Goal: Task Accomplishment & Management: Manage account settings

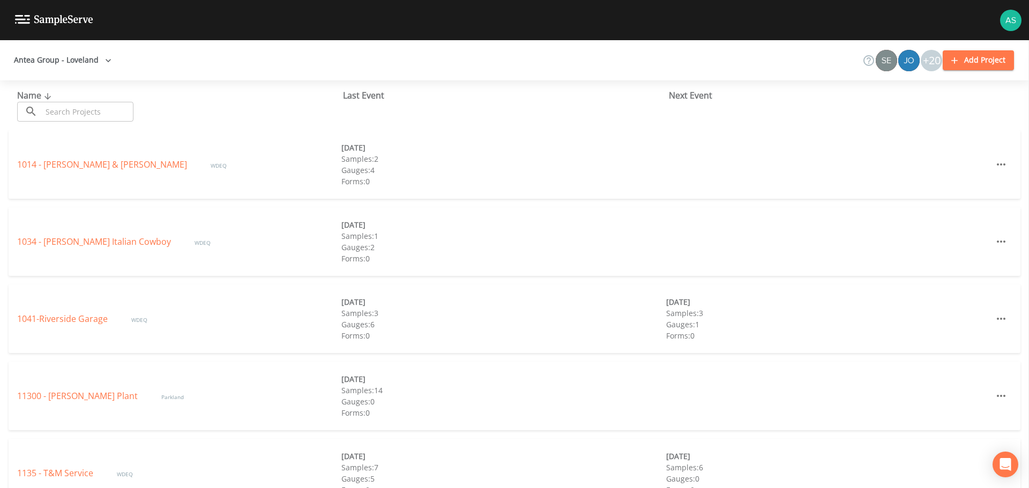
click at [81, 119] on input "text" at bounding box center [88, 112] width 92 height 20
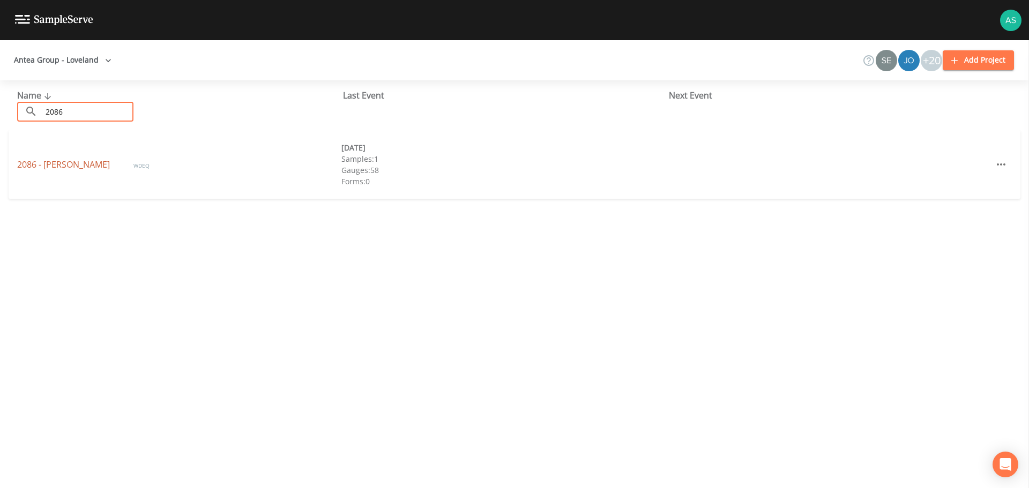
type input "2086"
click at [64, 162] on link "2086 - [PERSON_NAME]" at bounding box center [64, 165] width 95 height 12
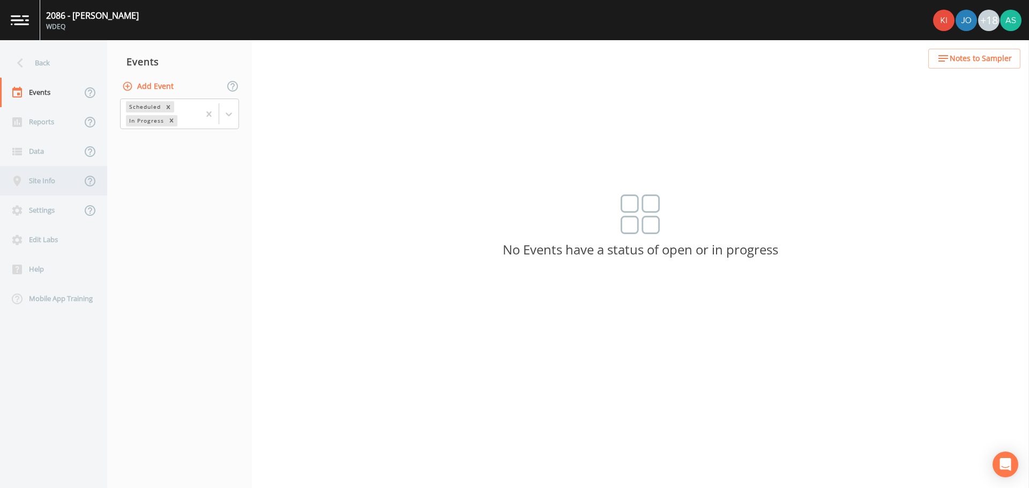
click at [40, 184] on div "Site Info" at bounding box center [40, 180] width 81 height 29
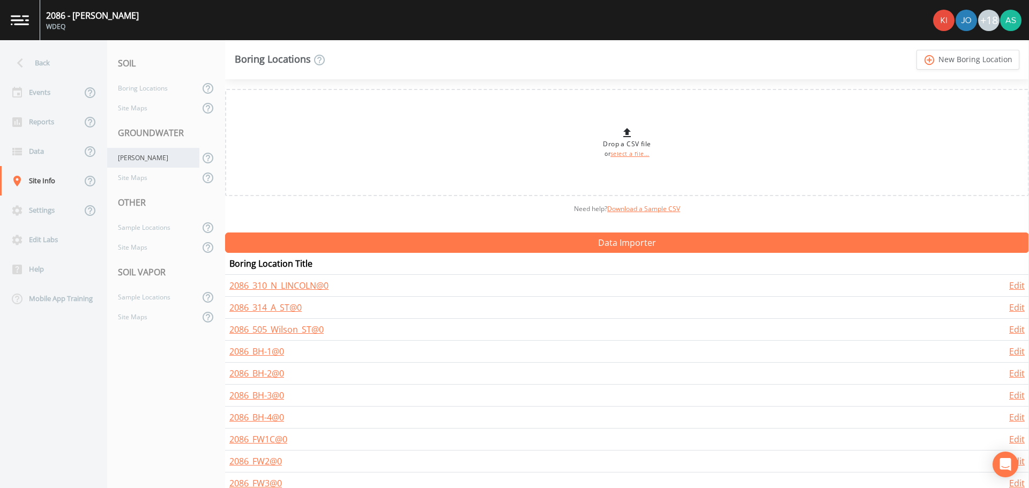
click at [145, 161] on div "[PERSON_NAME]" at bounding box center [153, 158] width 92 height 20
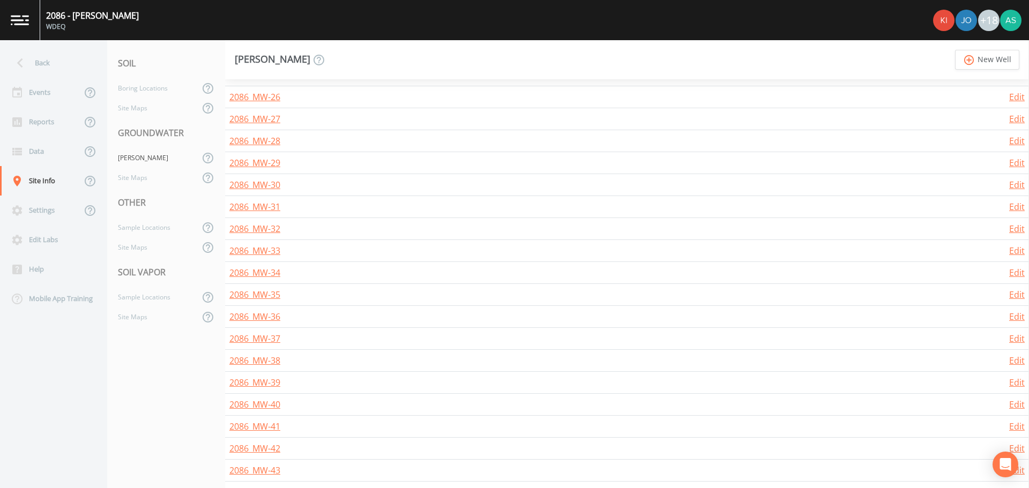
scroll to position [965, 0]
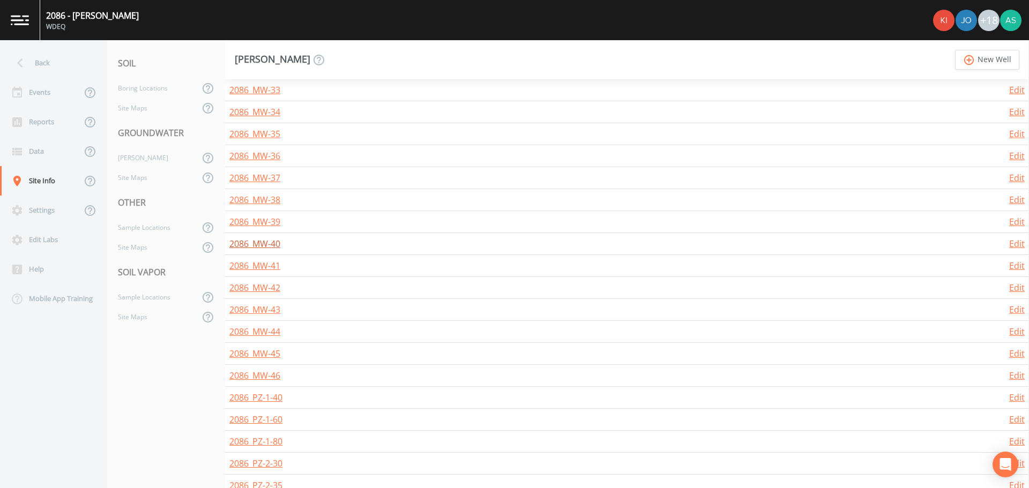
click at [264, 243] on link "2086_MW-40" at bounding box center [254, 244] width 51 height 12
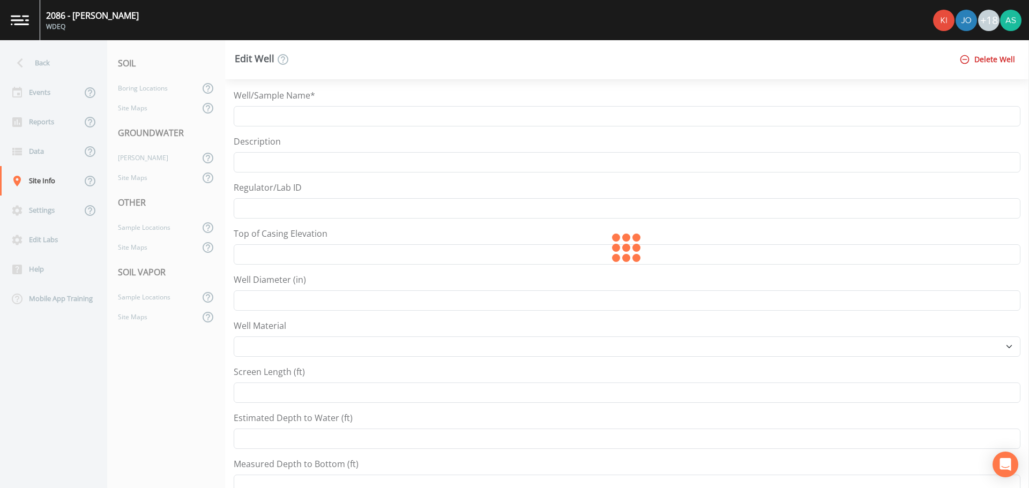
type input "2086_MW-40"
type input "4711.95"
type input "2"
select select "PVC"
type input "5"
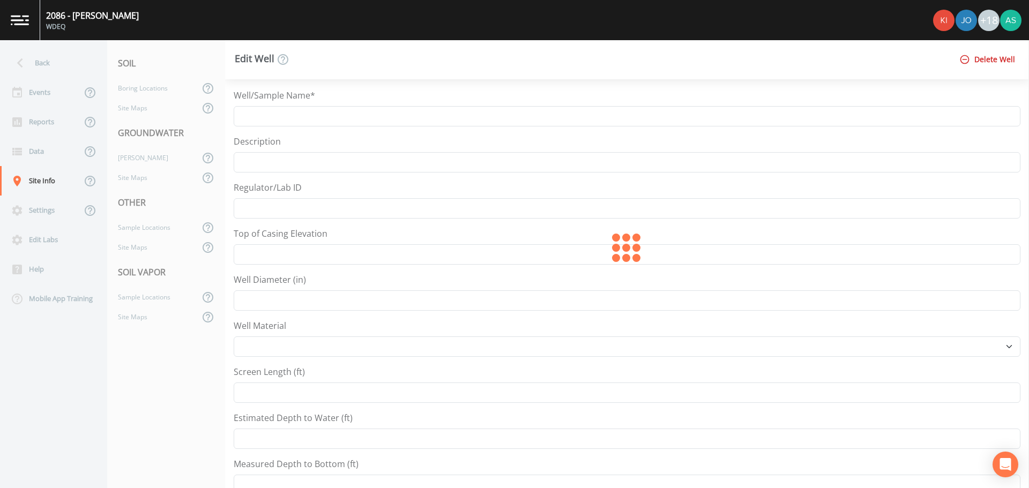
type input "22.15"
type input "25"
type input "42.50061"
type input "-105.02848"
select select "Place in container"
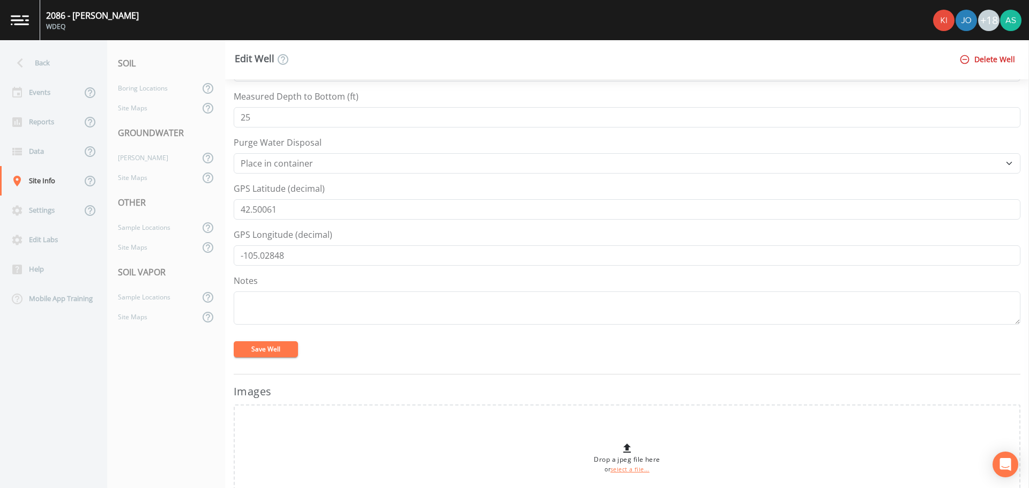
scroll to position [375, 0]
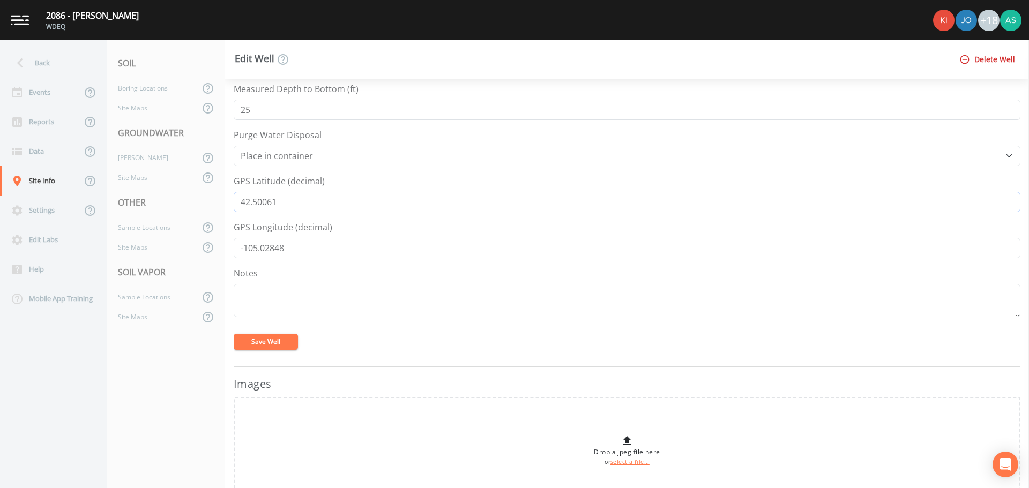
drag, startPoint x: 296, startPoint y: 203, endPoint x: 212, endPoint y: 193, distance: 84.1
click at [212, 193] on div "Back Events Reports Data Site Info Settings Edit Labs Help Mobile App Training …" at bounding box center [514, 264] width 1029 height 448
drag, startPoint x: 290, startPoint y: 250, endPoint x: 217, endPoint y: 248, distance: 73.5
click at [217, 248] on div "Back Events Reports Data Site Info Settings Edit Labs Help Mobile App Training …" at bounding box center [514, 264] width 1029 height 448
click at [48, 69] on div "Back" at bounding box center [48, 62] width 96 height 29
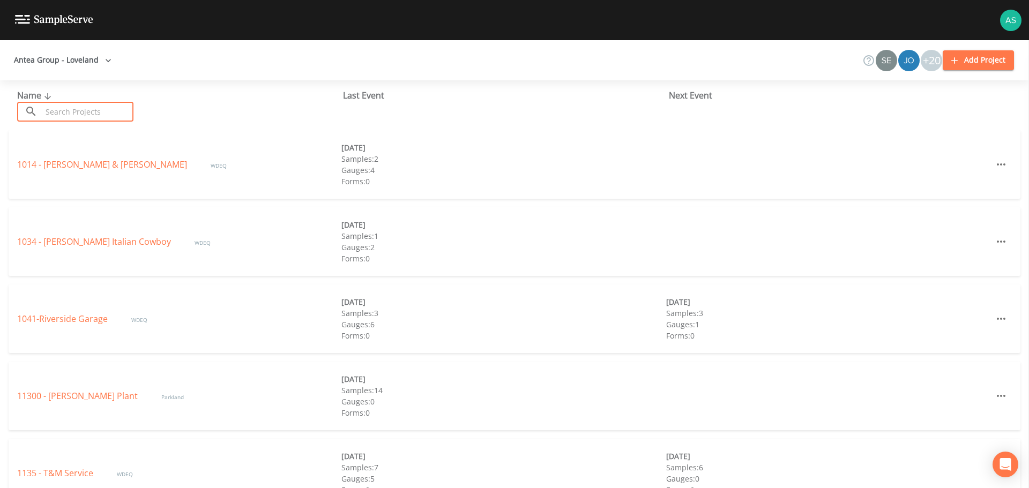
click at [68, 112] on input "text" at bounding box center [88, 112] width 92 height 20
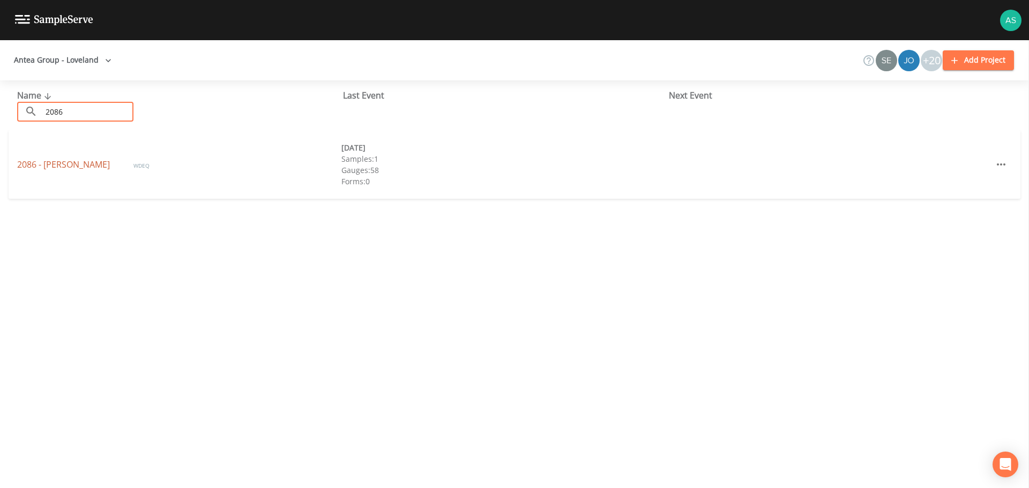
type input "2086"
click at [59, 160] on link "2086 - [PERSON_NAME]" at bounding box center [64, 165] width 95 height 12
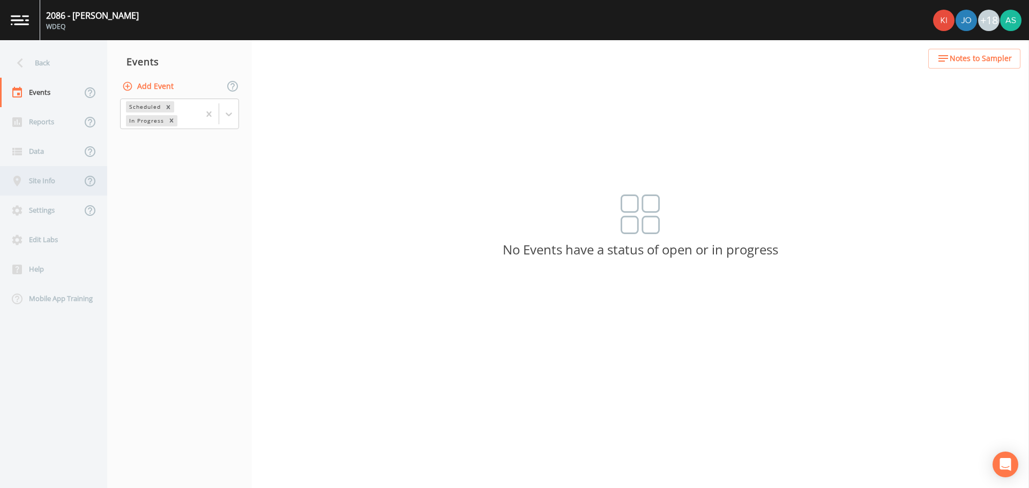
click at [55, 173] on div "Site Info" at bounding box center [40, 180] width 81 height 29
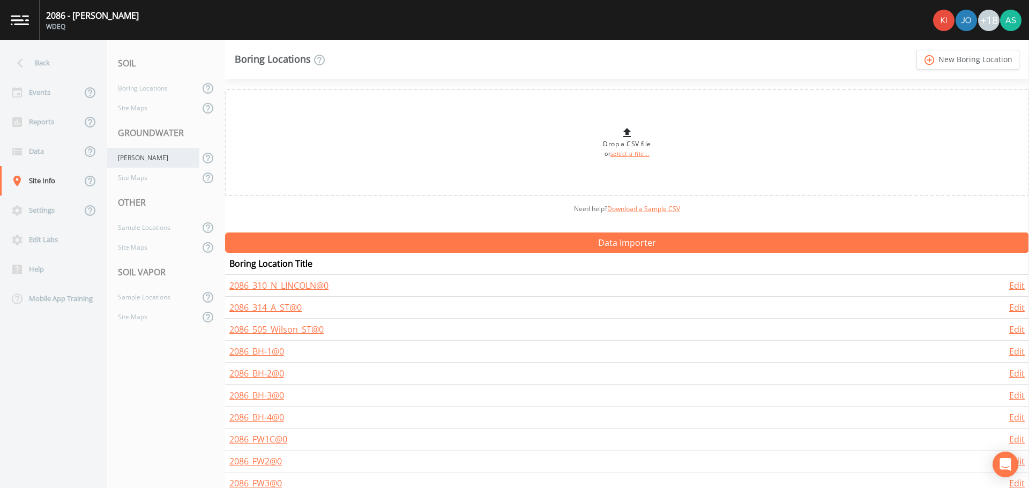
click at [154, 162] on div "[PERSON_NAME]" at bounding box center [153, 158] width 92 height 20
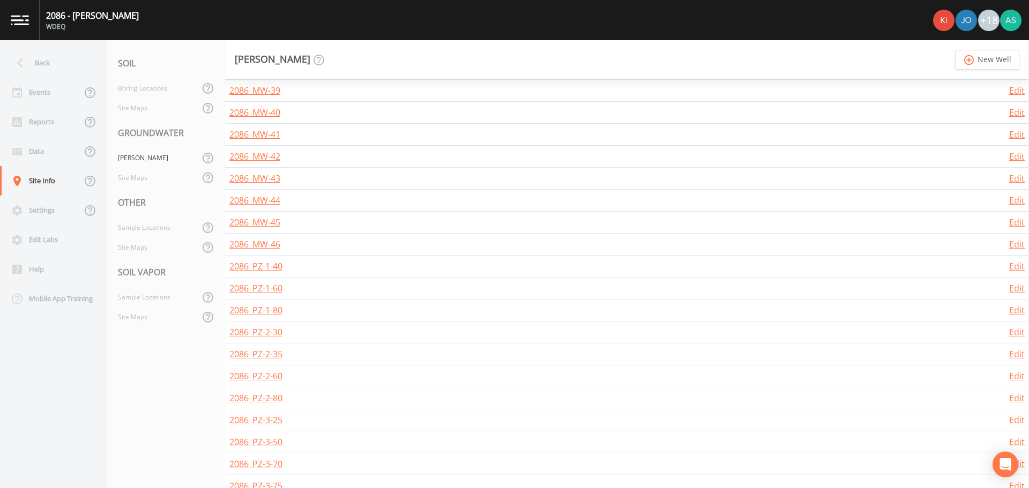
scroll to position [1072, 0]
click at [265, 161] on link "2086_MW-41" at bounding box center [254, 159] width 51 height 12
select select "PVC"
select select "Place in container"
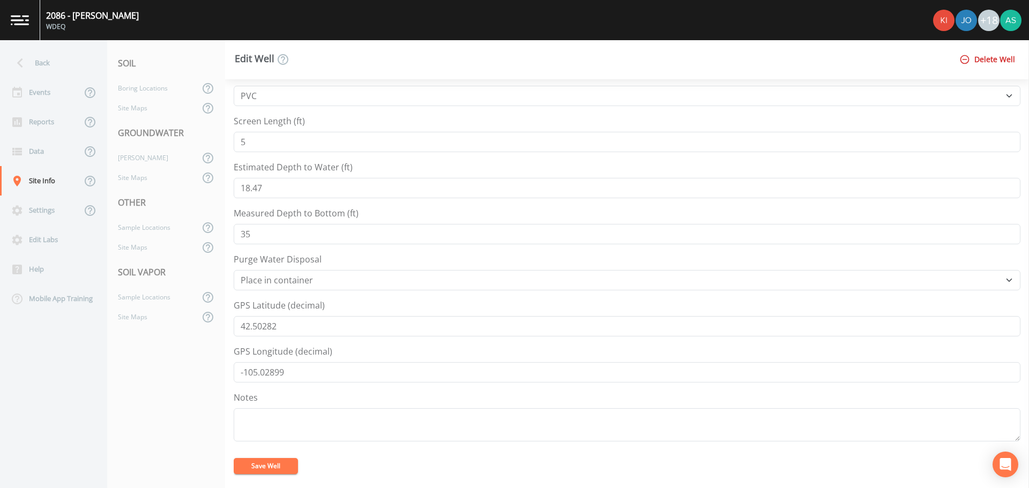
scroll to position [322, 0]
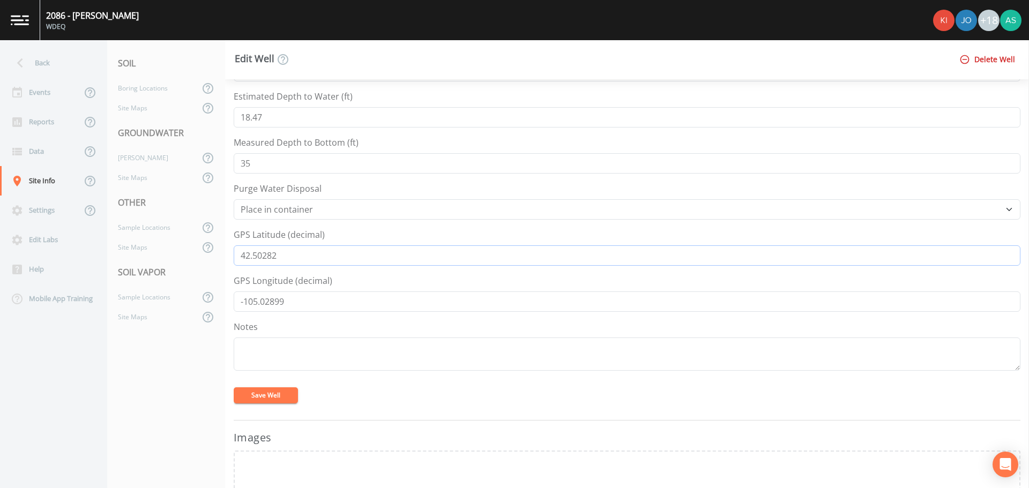
drag, startPoint x: 287, startPoint y: 258, endPoint x: 212, endPoint y: 257, distance: 75.1
click at [212, 257] on div "Back Events Reports Data Site Info Settings Edit Labs Help Mobile App Training …" at bounding box center [514, 264] width 1029 height 448
drag, startPoint x: 305, startPoint y: 303, endPoint x: 214, endPoint y: 300, distance: 91.2
click at [214, 300] on div "Back Events Reports Data Site Info Settings Edit Labs Help Mobile App Training …" at bounding box center [514, 264] width 1029 height 448
click at [137, 162] on div "[PERSON_NAME]" at bounding box center [153, 158] width 92 height 20
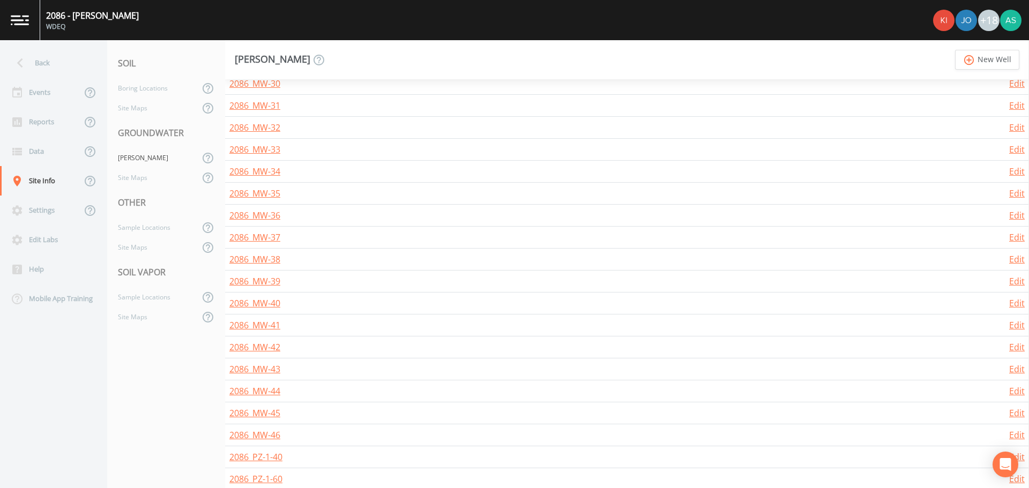
scroll to position [965, 0]
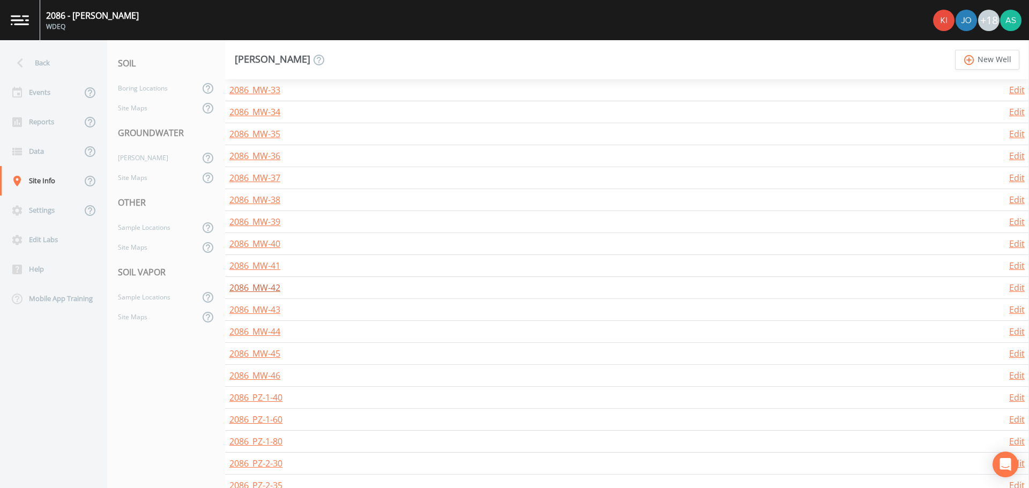
click at [270, 286] on link "2086_MW-42" at bounding box center [254, 288] width 51 height 12
select select "PVC"
select select "Place in container"
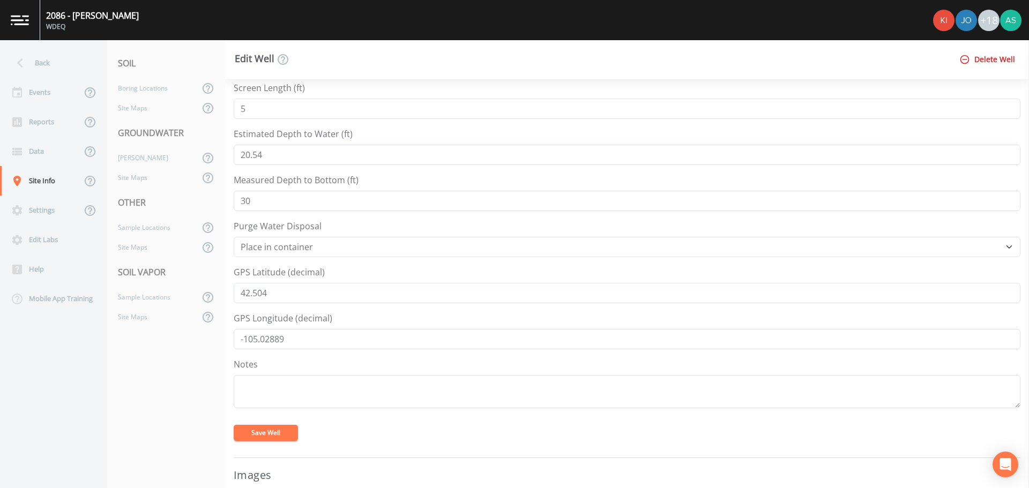
scroll to position [375, 0]
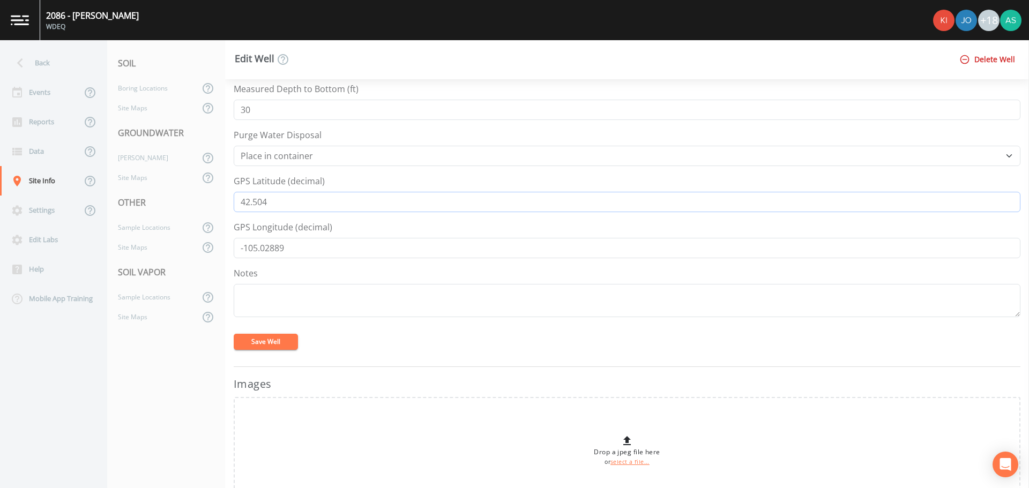
drag, startPoint x: 281, startPoint y: 202, endPoint x: 222, endPoint y: 201, distance: 59.5
click at [222, 201] on div "Back Events Reports Data Site Info Settings Edit Labs Help Mobile App Training …" at bounding box center [514, 264] width 1029 height 448
drag, startPoint x: 297, startPoint y: 251, endPoint x: 219, endPoint y: 248, distance: 78.9
click at [219, 248] on div "Back Events Reports Data Site Info Settings Edit Labs Help Mobile App Training …" at bounding box center [514, 264] width 1029 height 448
click at [153, 159] on div "[PERSON_NAME]" at bounding box center [153, 158] width 92 height 20
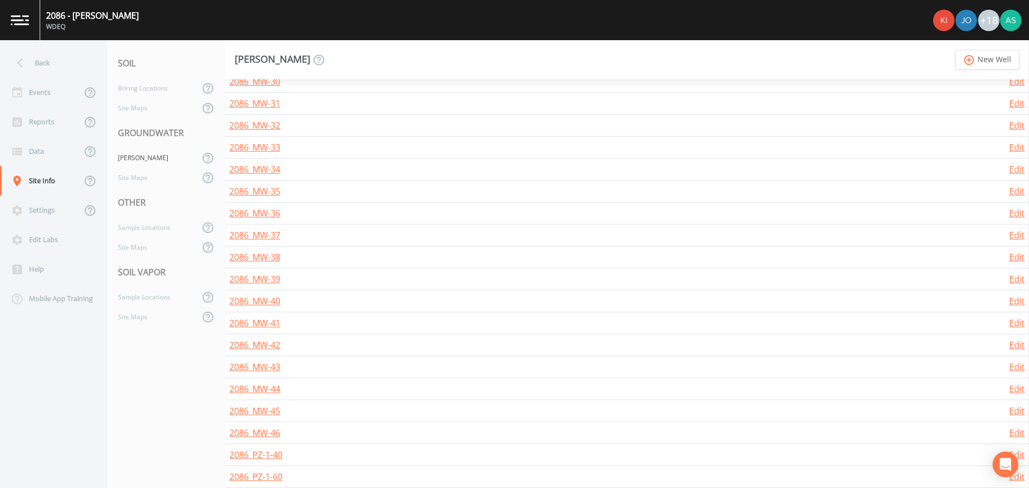
scroll to position [911, 0]
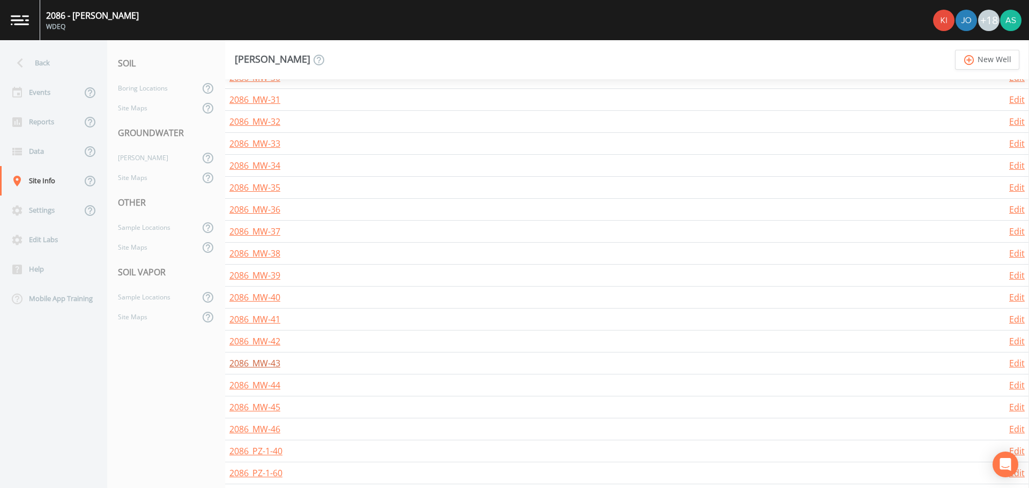
click at [255, 361] on link "2086_MW-43" at bounding box center [254, 363] width 51 height 12
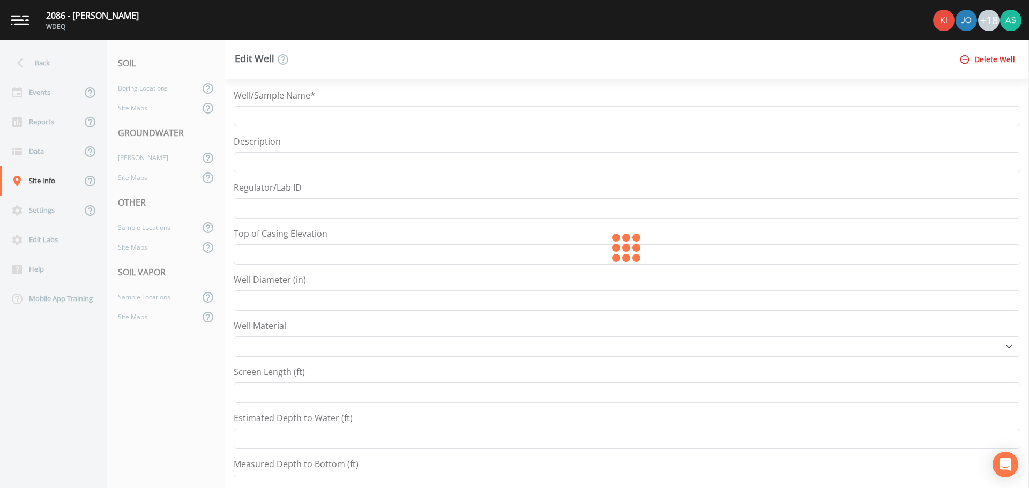
type input "2086_MW-43"
type input "4721.21"
type input "2"
select select "PVC"
type input "5"
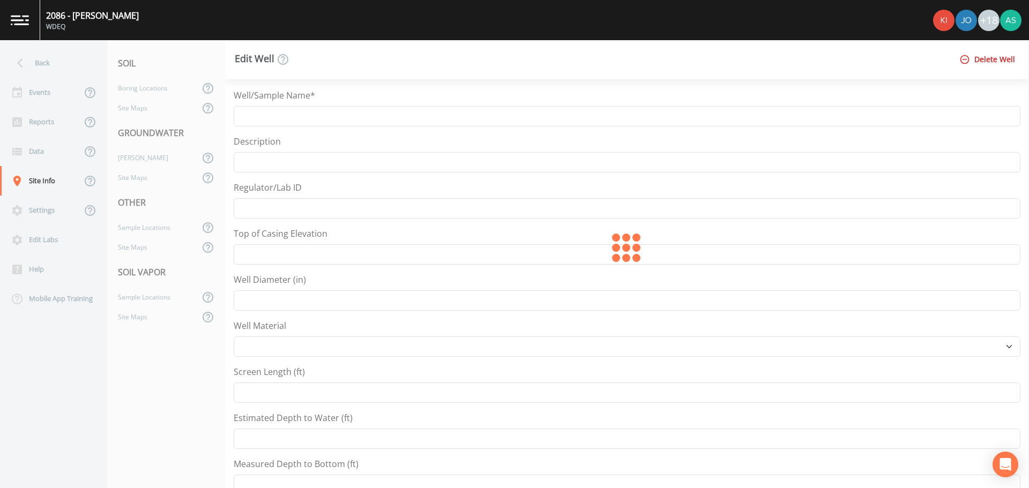
type input "22.84"
type input "50"
select select "Place in container"
type input "42.50503"
type input "-105.02869"
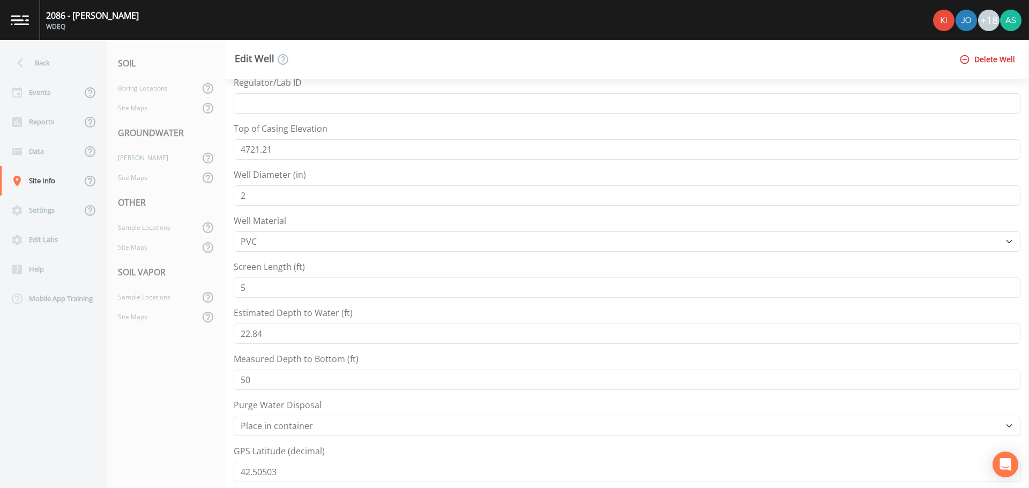
scroll to position [322, 0]
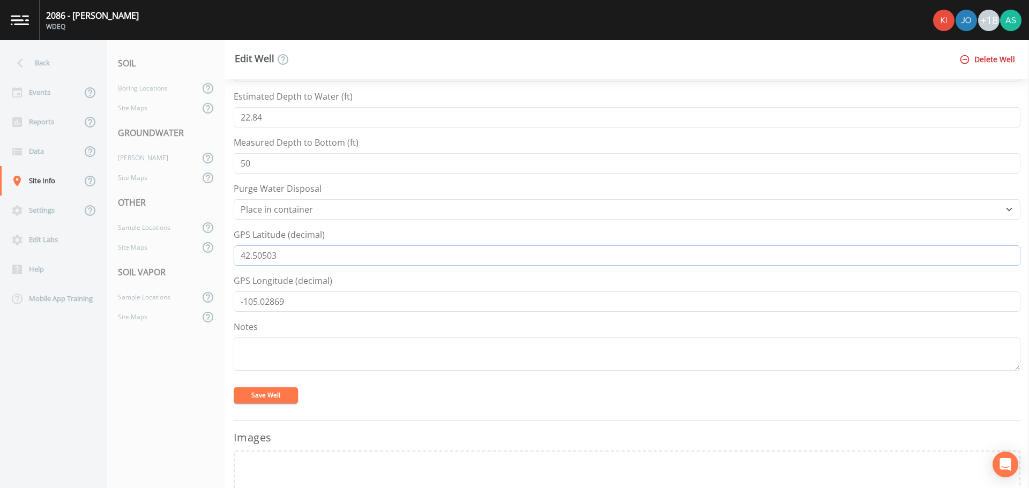
drag, startPoint x: 287, startPoint y: 257, endPoint x: 209, endPoint y: 256, distance: 78.3
click at [209, 256] on div "Back Events Reports Data Site Info Settings Edit Labs Help Mobile App Training …" at bounding box center [514, 264] width 1029 height 448
drag, startPoint x: 296, startPoint y: 303, endPoint x: 221, endPoint y: 305, distance: 74.5
click at [221, 305] on div "Back Events Reports Data Site Info Settings Edit Labs Help Mobile App Training …" at bounding box center [514, 264] width 1029 height 448
click at [146, 165] on div "[PERSON_NAME]" at bounding box center [153, 158] width 92 height 20
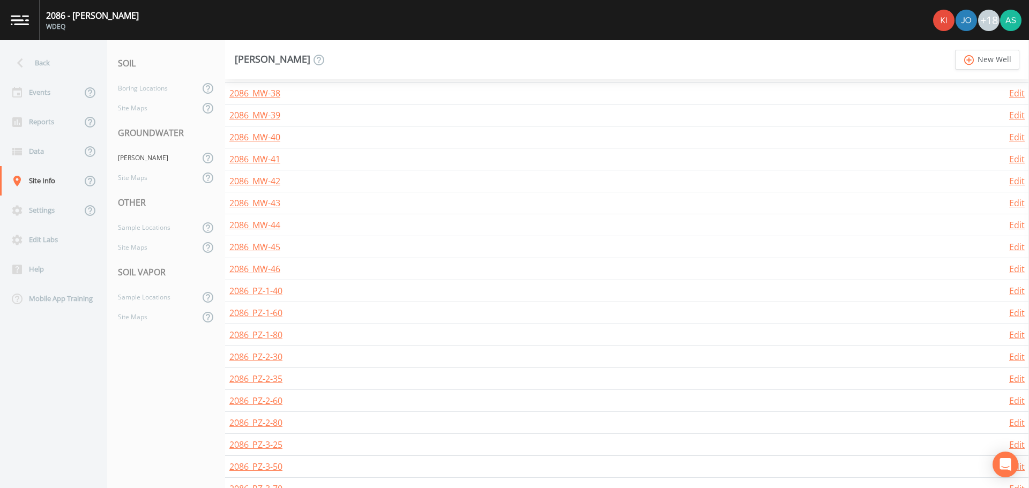
scroll to position [1072, 0]
click at [263, 224] on link "2086_MW-44" at bounding box center [254, 225] width 51 height 12
select select "PVC"
select select "Place in container"
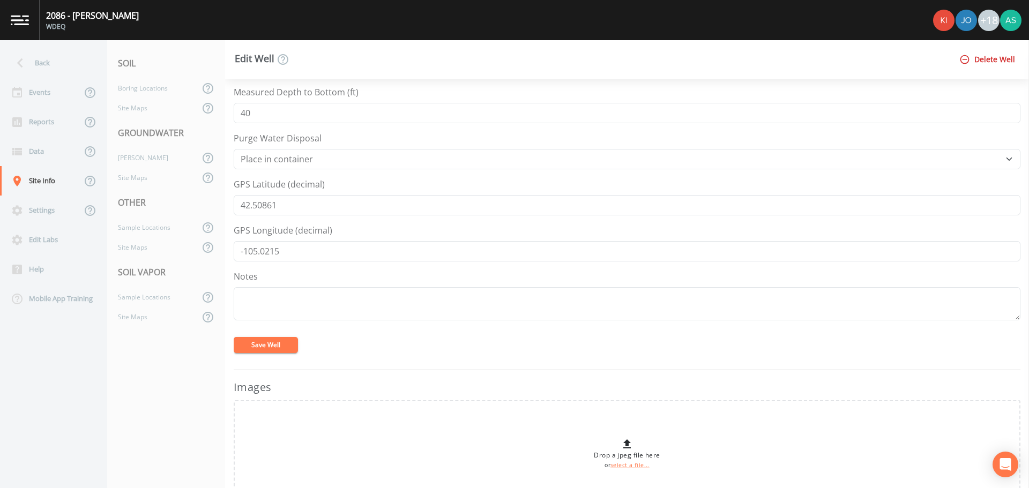
scroll to position [375, 0]
drag, startPoint x: 283, startPoint y: 203, endPoint x: 224, endPoint y: 203, distance: 59.0
click at [224, 203] on div "Back Events Reports Data Site Info Settings Edit Labs Help Mobile App Training …" at bounding box center [514, 264] width 1029 height 448
drag, startPoint x: 318, startPoint y: 249, endPoint x: 213, endPoint y: 249, distance: 104.5
click at [213, 249] on div "Back Events Reports Data Site Info Settings Edit Labs Help Mobile App Training …" at bounding box center [514, 264] width 1029 height 448
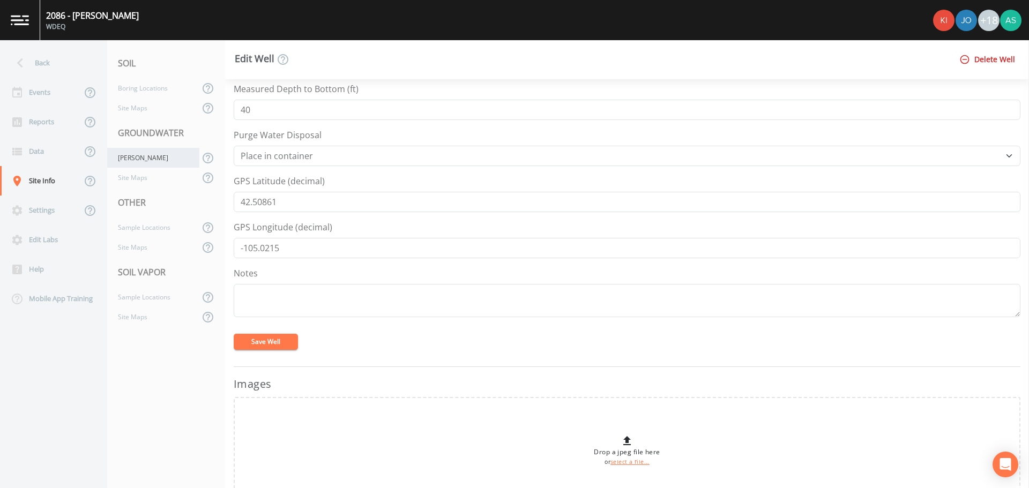
click at [123, 162] on div "[PERSON_NAME]" at bounding box center [153, 158] width 92 height 20
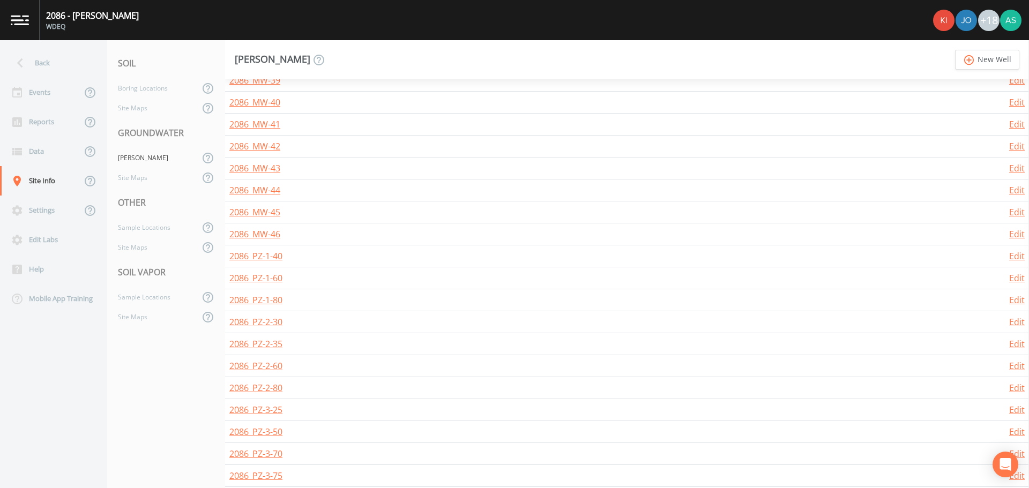
scroll to position [1126, 0]
click at [264, 195] on link "2086_MW-45" at bounding box center [254, 193] width 51 height 12
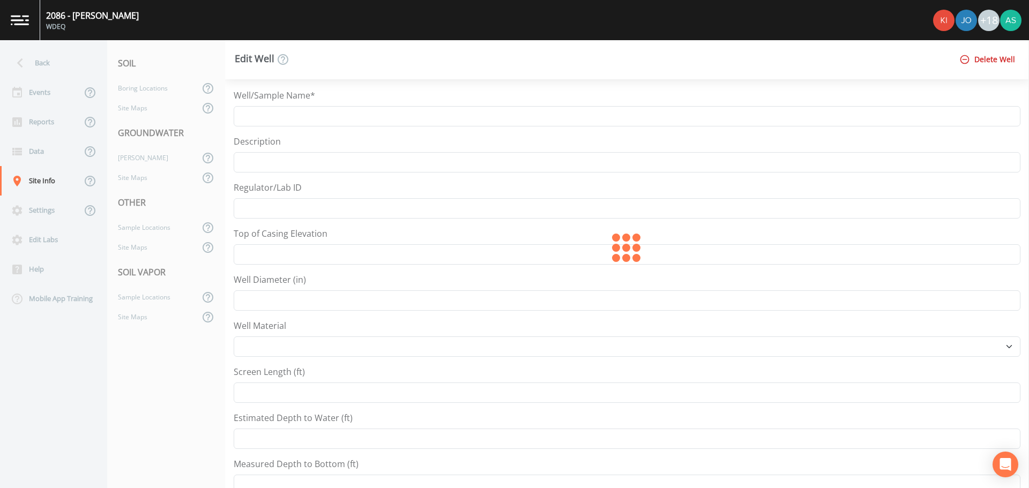
type input "2086_MW-45"
type input "4667.55"
type input "2"
select select "PVC"
type input "5"
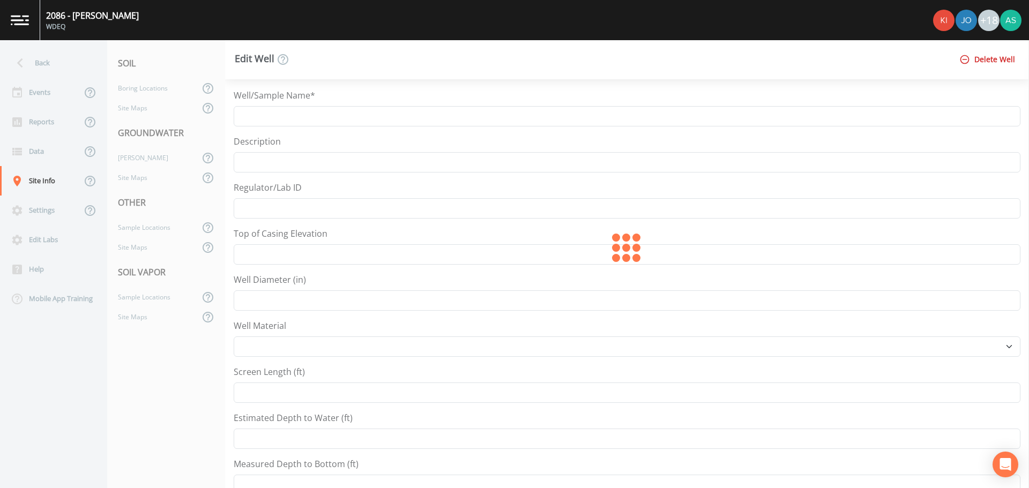
type input "36.72"
type input "50"
select select "Place in container"
type input "42.51379"
type input "-105.01936"
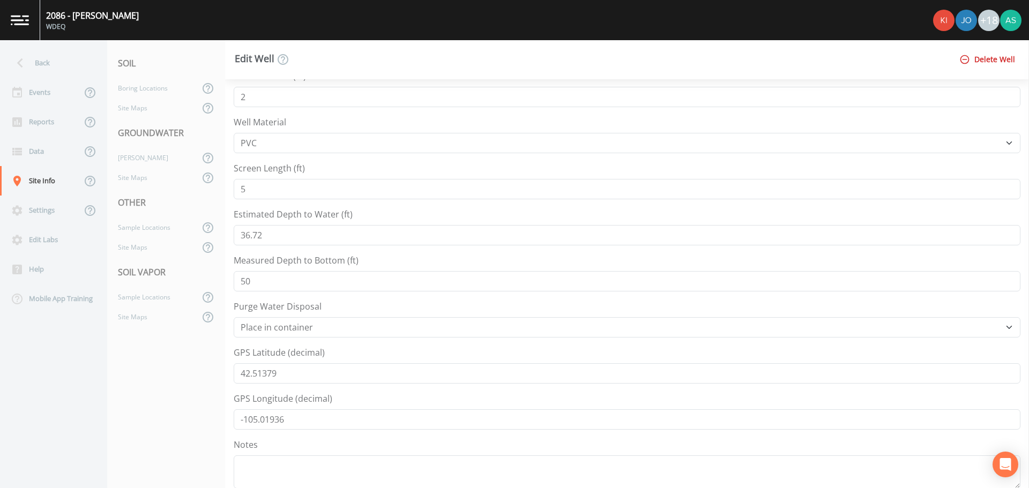
scroll to position [322, 0]
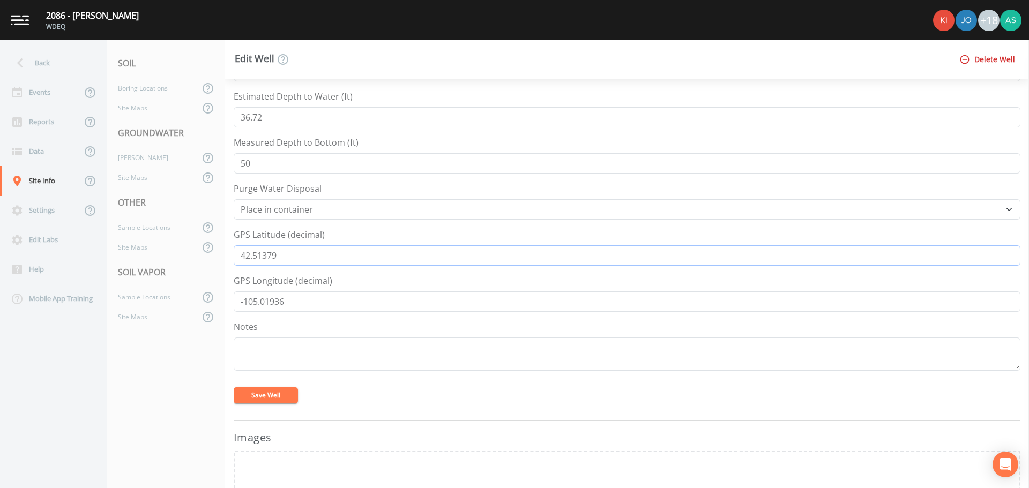
drag, startPoint x: 289, startPoint y: 259, endPoint x: 221, endPoint y: 255, distance: 68.2
click at [221, 255] on div "Back Events Reports Data Site Info Settings Edit Labs Help Mobile App Training …" at bounding box center [514, 264] width 1029 height 448
drag, startPoint x: 300, startPoint y: 307, endPoint x: 212, endPoint y: 304, distance: 87.9
click at [212, 304] on div "Back Events Reports Data Site Info Settings Edit Labs Help Mobile App Training …" at bounding box center [514, 264] width 1029 height 448
click at [160, 158] on div "[PERSON_NAME]" at bounding box center [153, 158] width 92 height 20
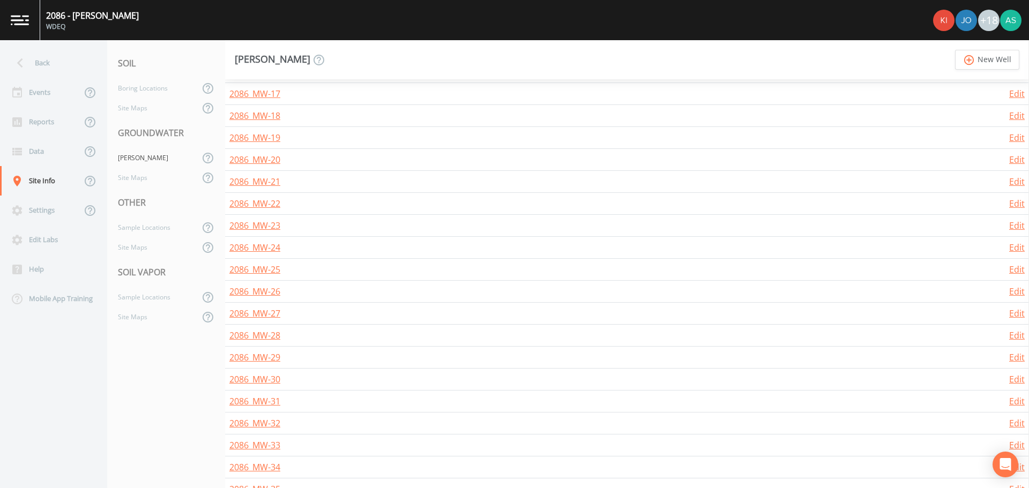
scroll to position [1018, 0]
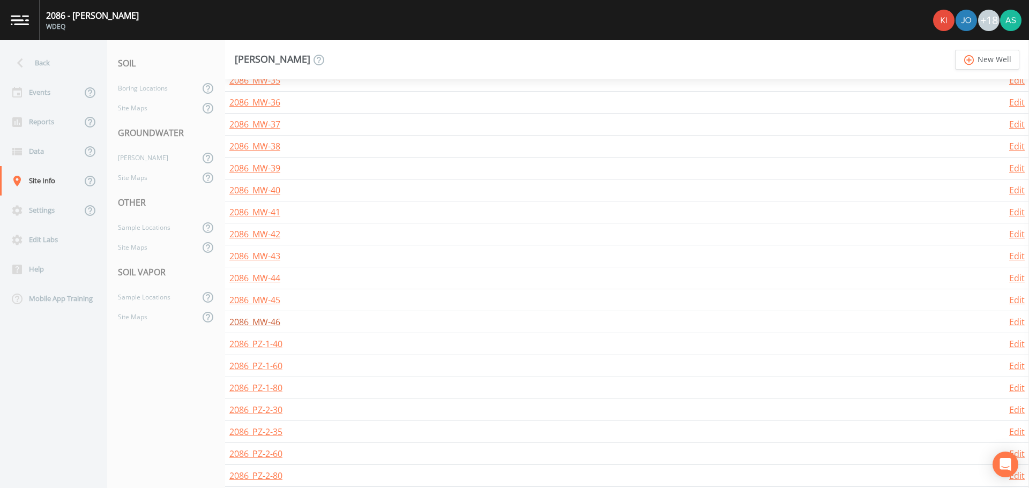
click at [266, 317] on link "2086_MW-46" at bounding box center [254, 322] width 51 height 12
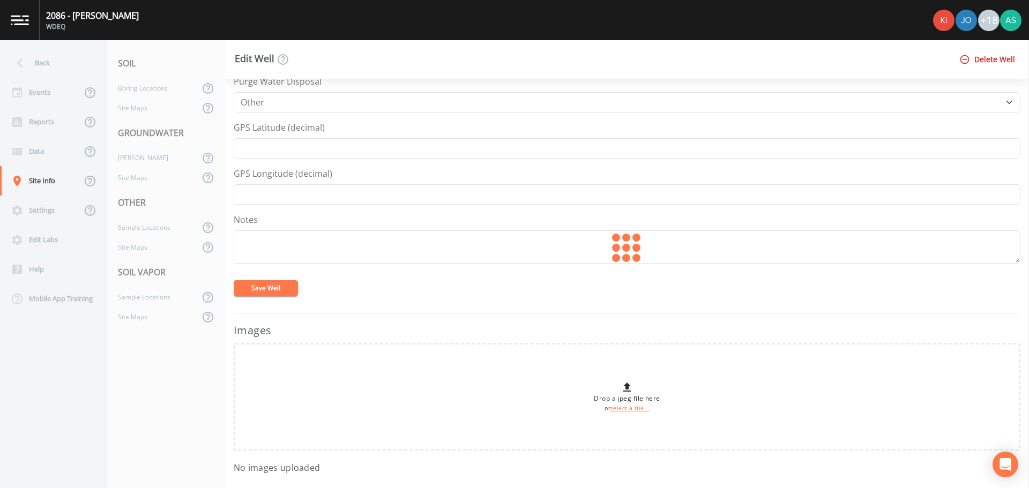
type input "2086_MW-46"
type input "4720.12"
type input "2"
select select "PVC"
type input "5"
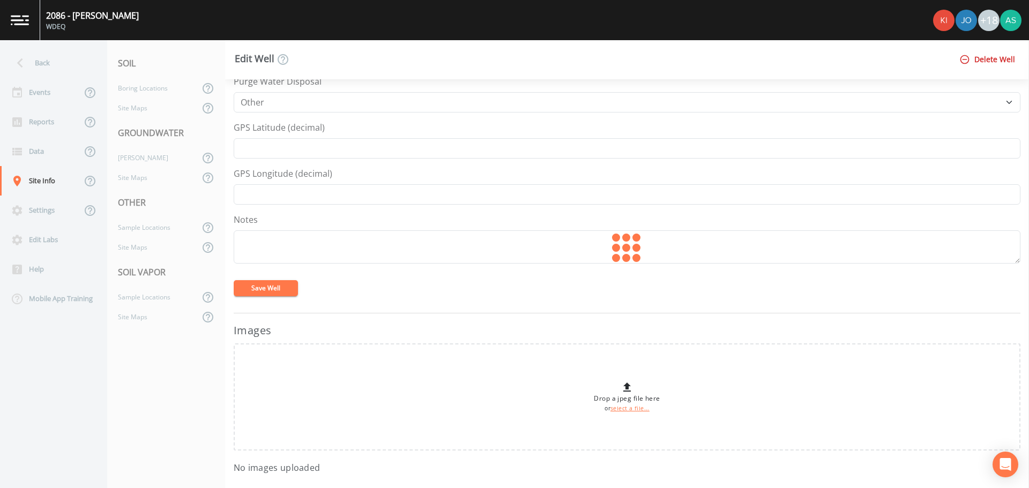
type input "23.94"
type input "30"
select select "Place in container"
type input "42.50288"
type input "-105.02694"
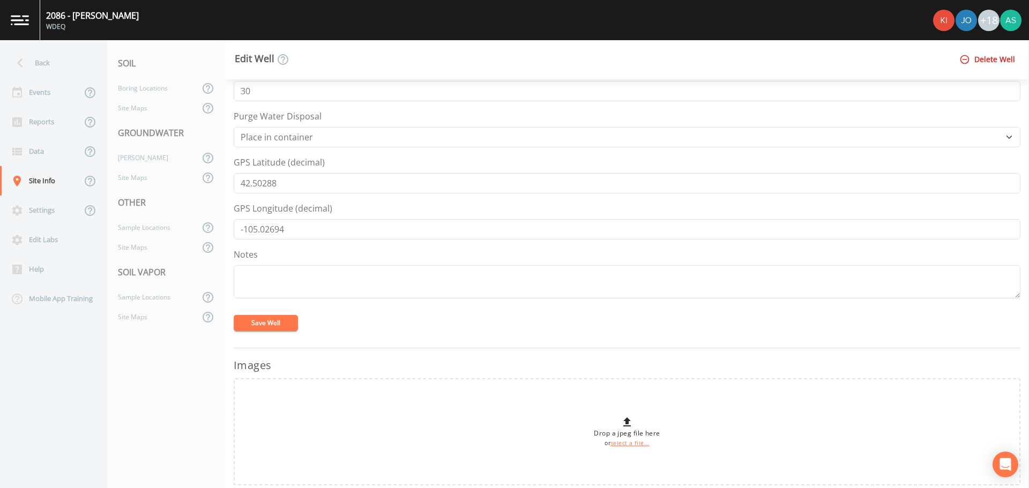
scroll to position [375, 0]
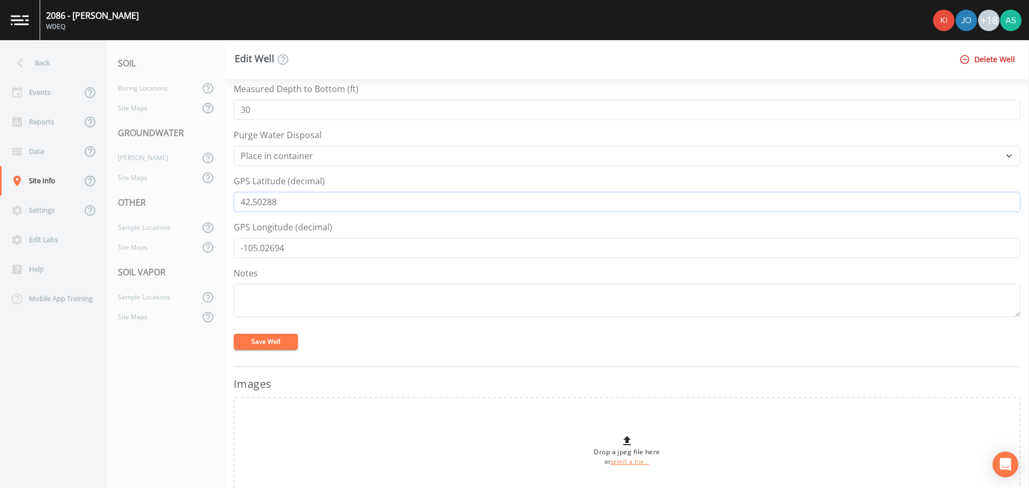
drag, startPoint x: 286, startPoint y: 203, endPoint x: 219, endPoint y: 200, distance: 67.6
click at [219, 200] on div "Back Events Reports Data Site Info Settings Edit Labs Help Mobile App Training …" at bounding box center [514, 264] width 1029 height 448
drag, startPoint x: 301, startPoint y: 249, endPoint x: 185, endPoint y: 249, distance: 115.8
click at [185, 249] on div "Back Events Reports Data Site Info Settings Edit Labs Help Mobile App Training …" at bounding box center [514, 264] width 1029 height 448
click at [143, 158] on div "[PERSON_NAME]" at bounding box center [153, 158] width 92 height 20
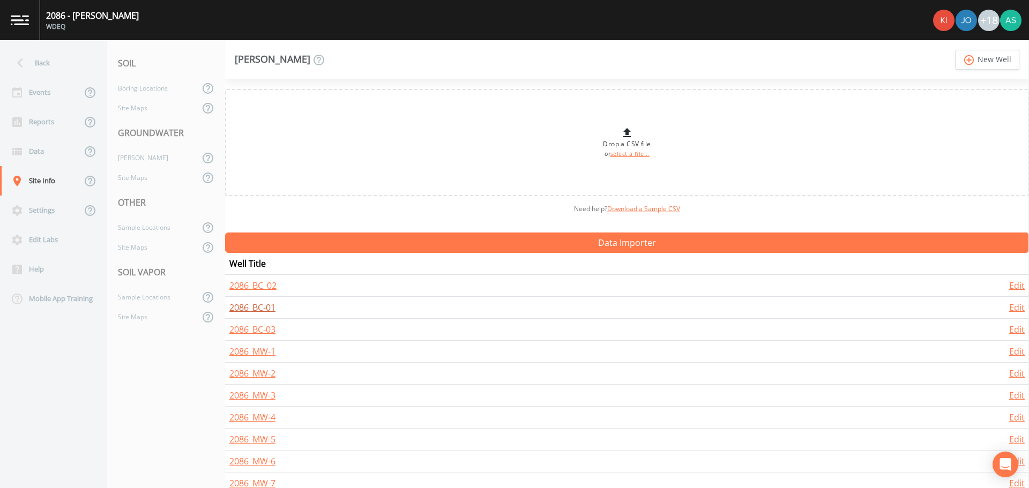
click at [264, 304] on link "2086_BC-01" at bounding box center [252, 308] width 46 height 12
select select "PVC"
select select "Place in container"
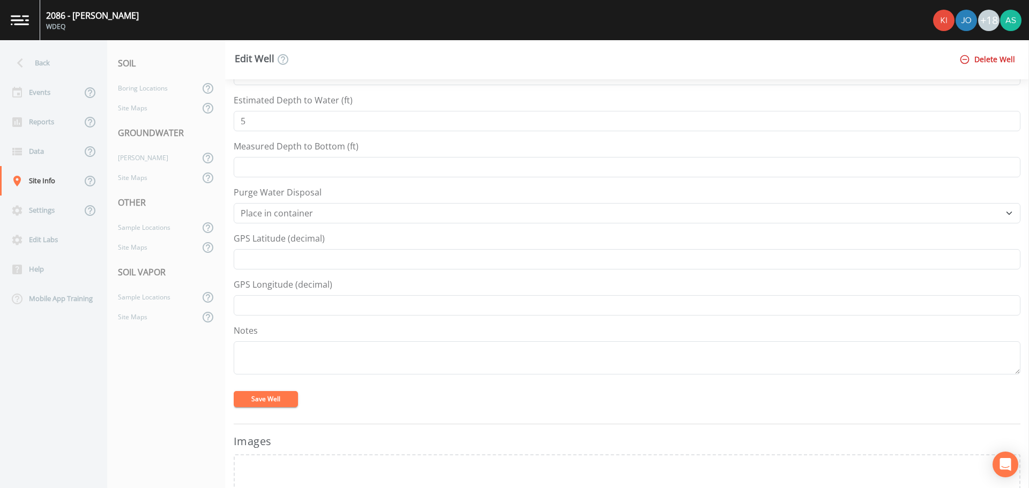
scroll to position [375, 0]
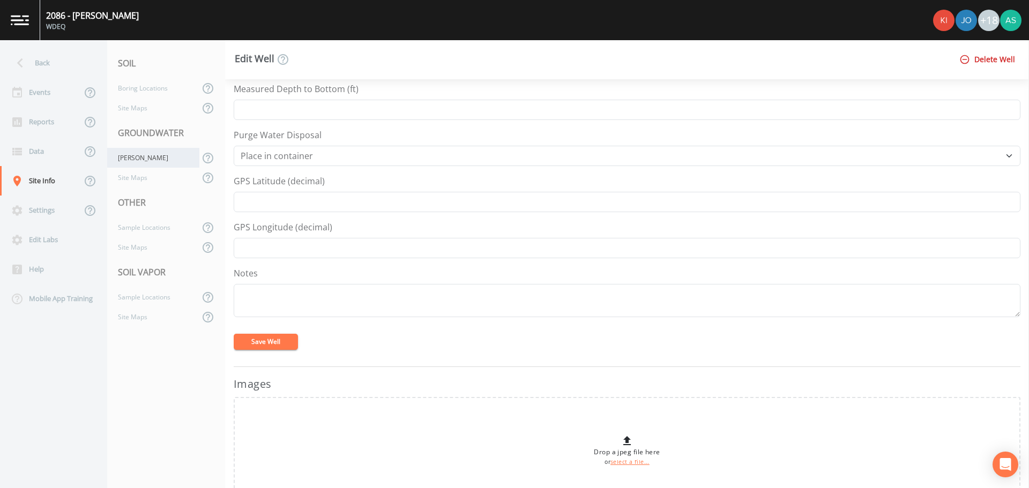
click at [148, 155] on div "[PERSON_NAME]" at bounding box center [153, 158] width 92 height 20
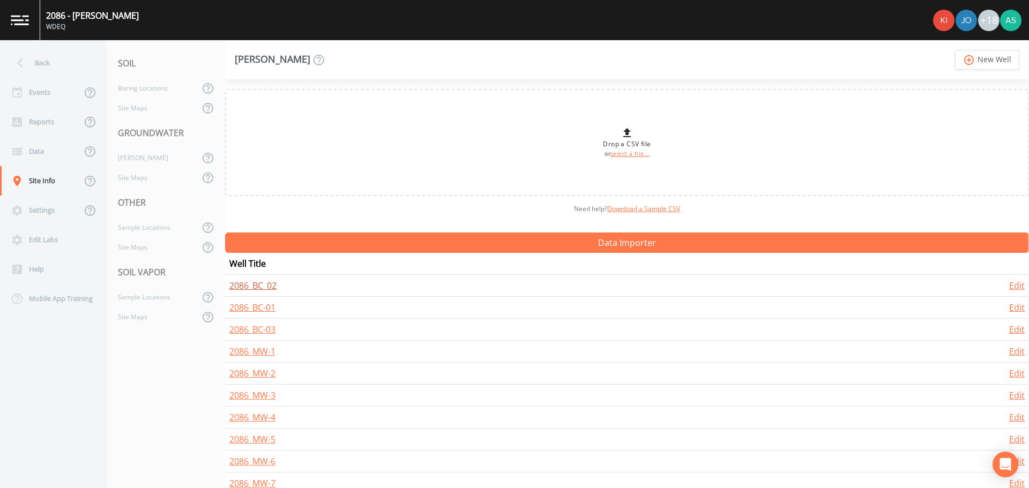
click at [265, 284] on link "2086_BC_02" at bounding box center [252, 286] width 47 height 12
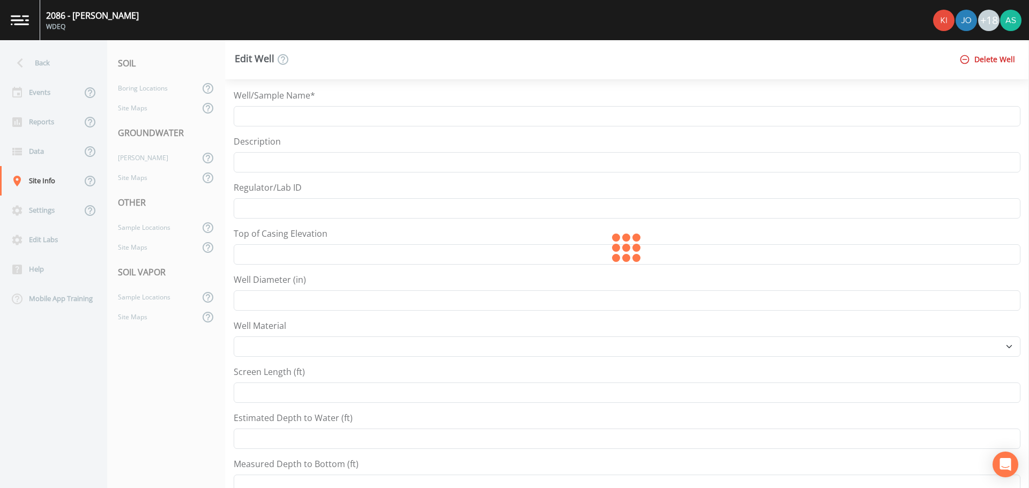
type input "2086_BC_02"
select select "PVC"
type input "5"
select select "Place in container"
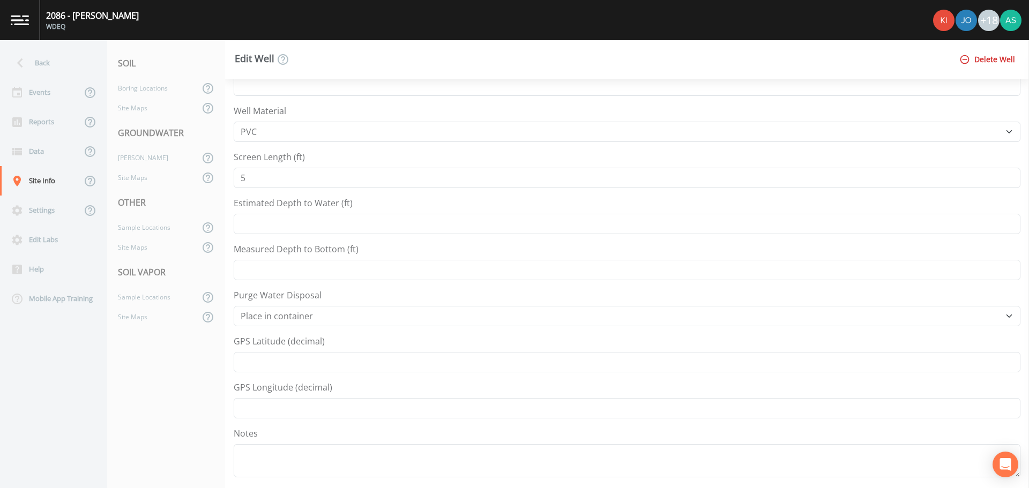
scroll to position [214, 0]
click at [138, 162] on div "[PERSON_NAME]" at bounding box center [153, 158] width 92 height 20
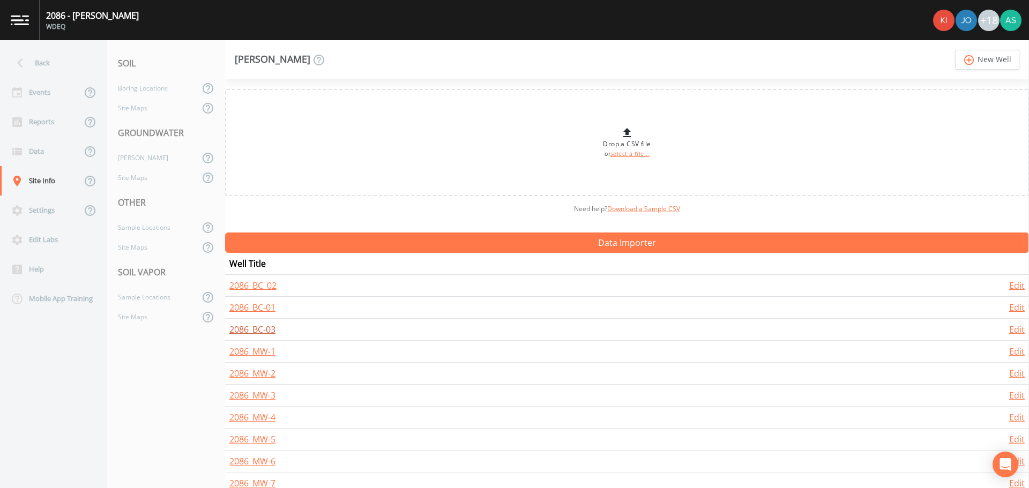
click at [265, 327] on link "2086_BC-03" at bounding box center [252, 330] width 46 height 12
select select "PVC"
select select "Place in container"
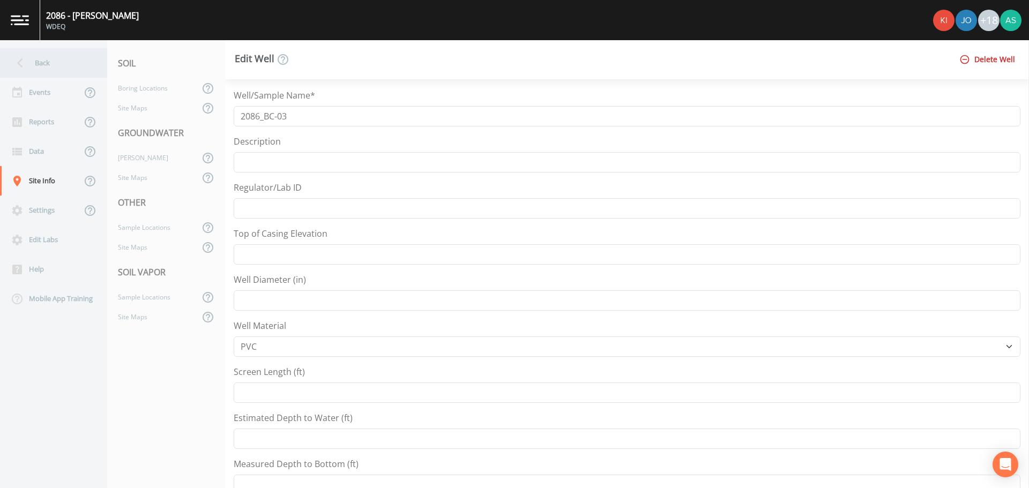
click at [38, 70] on div "Back" at bounding box center [48, 62] width 96 height 29
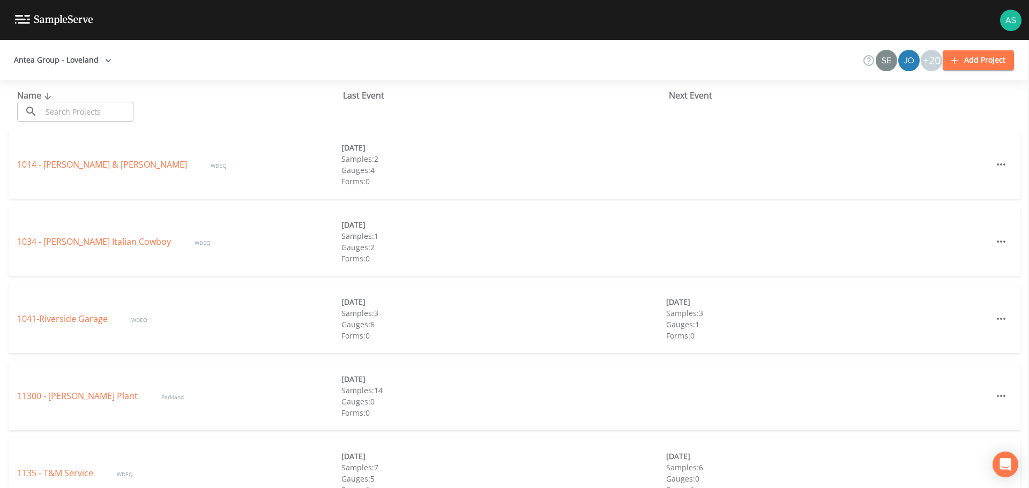
click at [74, 110] on input "text" at bounding box center [88, 112] width 92 height 20
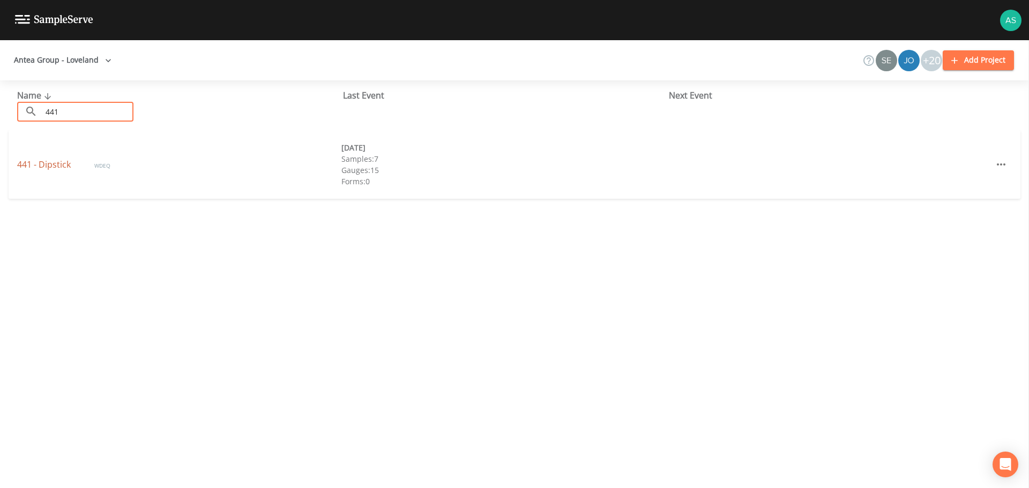
type input "441"
click at [53, 165] on link "441 - Dipstick" at bounding box center [45, 165] width 56 height 12
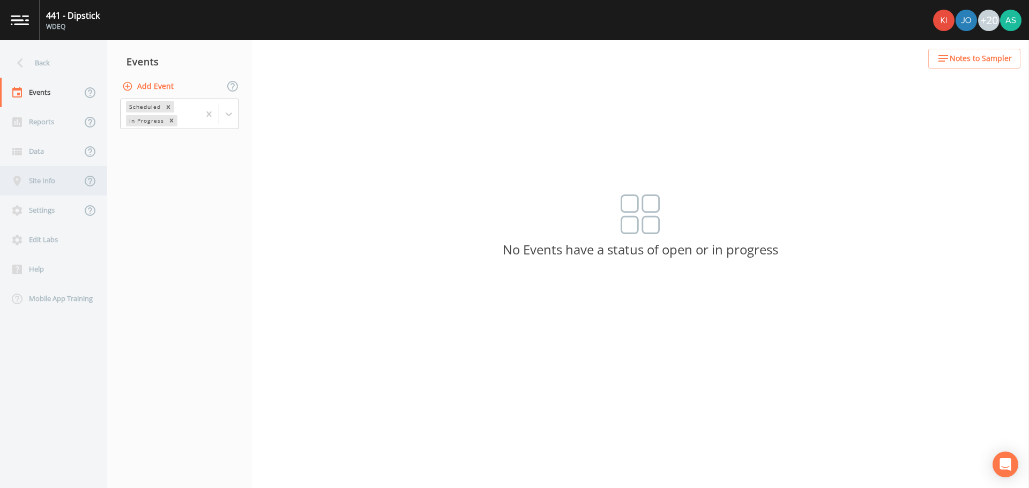
click at [44, 181] on div "Site Info" at bounding box center [40, 180] width 81 height 29
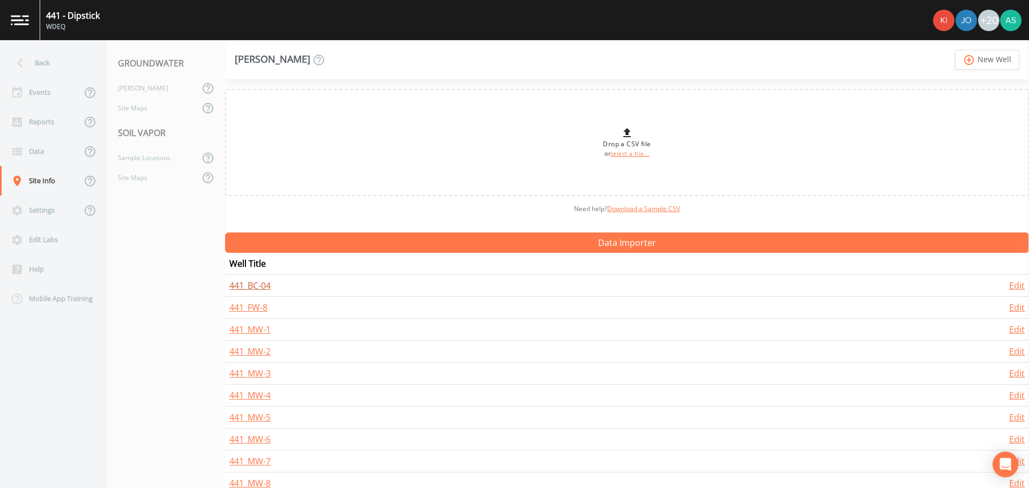
click at [262, 289] on link "441_BC-04" at bounding box center [249, 286] width 41 height 12
select select "PVC"
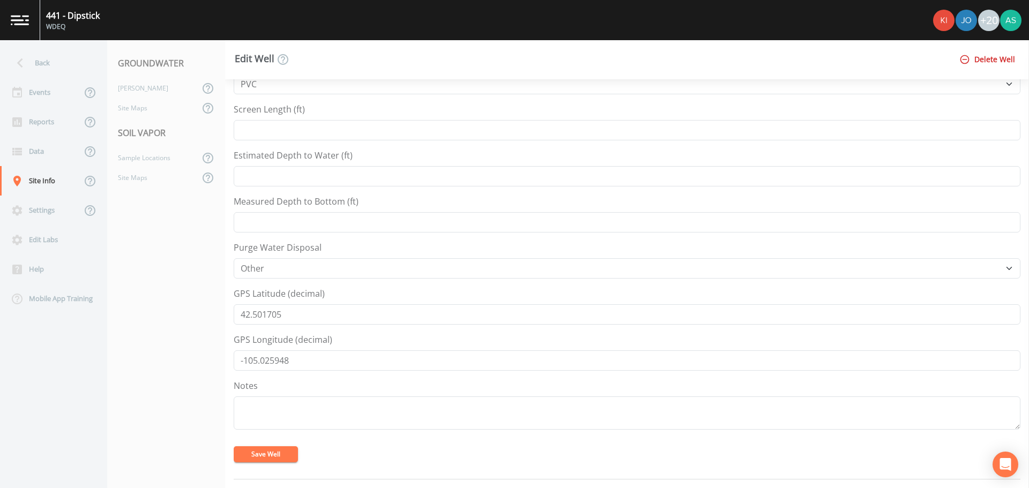
scroll to position [268, 0]
drag, startPoint x: 295, startPoint y: 311, endPoint x: 225, endPoint y: 310, distance: 70.2
click at [225, 310] on div "Well/Sample Name* 441_BC-04 Description Regulator/Lab ID Top of Casing Elevatio…" at bounding box center [627, 283] width 804 height 409
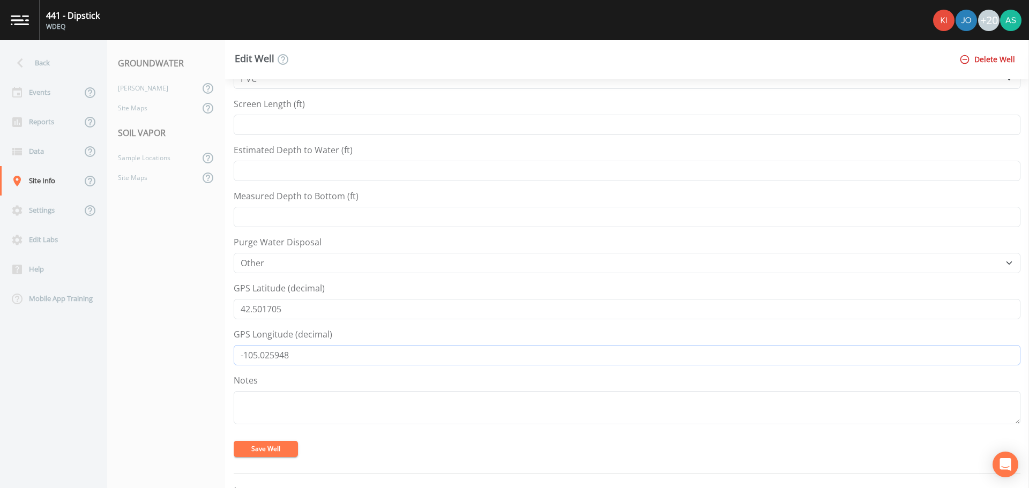
drag, startPoint x: 295, startPoint y: 360, endPoint x: 217, endPoint y: 360, distance: 78.8
click at [217, 360] on div "Back Events Reports Data Site Info Settings Edit Labs Help Mobile App Training …" at bounding box center [514, 264] width 1029 height 448
click at [142, 93] on div "[PERSON_NAME]" at bounding box center [153, 88] width 92 height 20
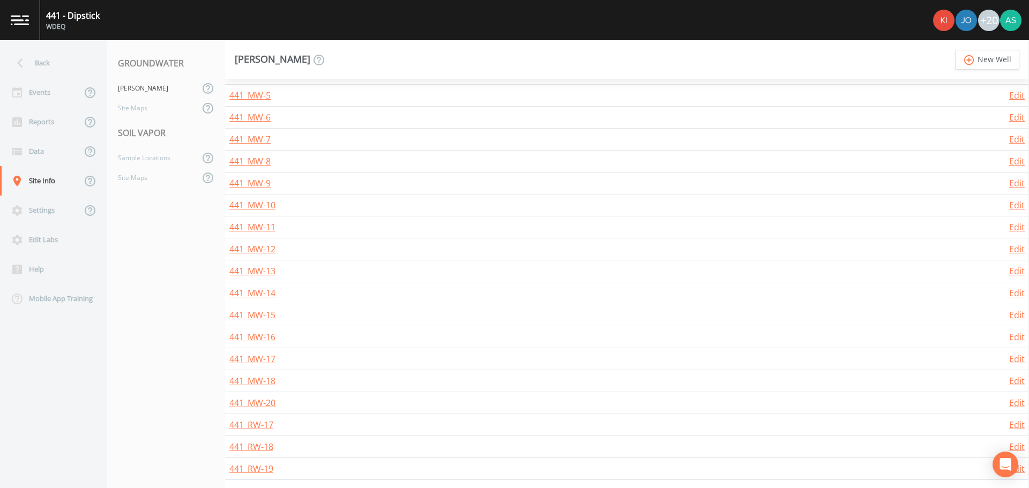
scroll to position [323, 0]
click at [24, 67] on icon at bounding box center [20, 63] width 19 height 19
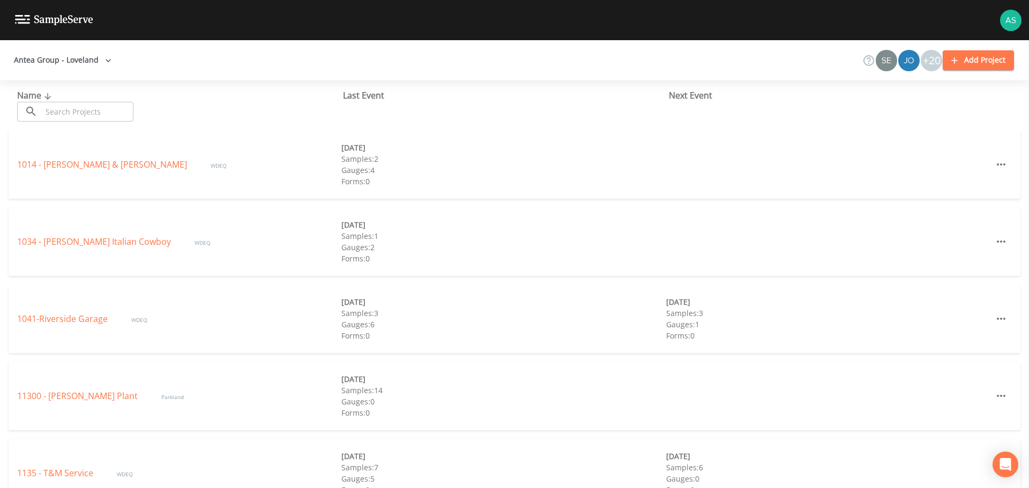
click at [88, 111] on input "text" at bounding box center [88, 112] width 92 height 20
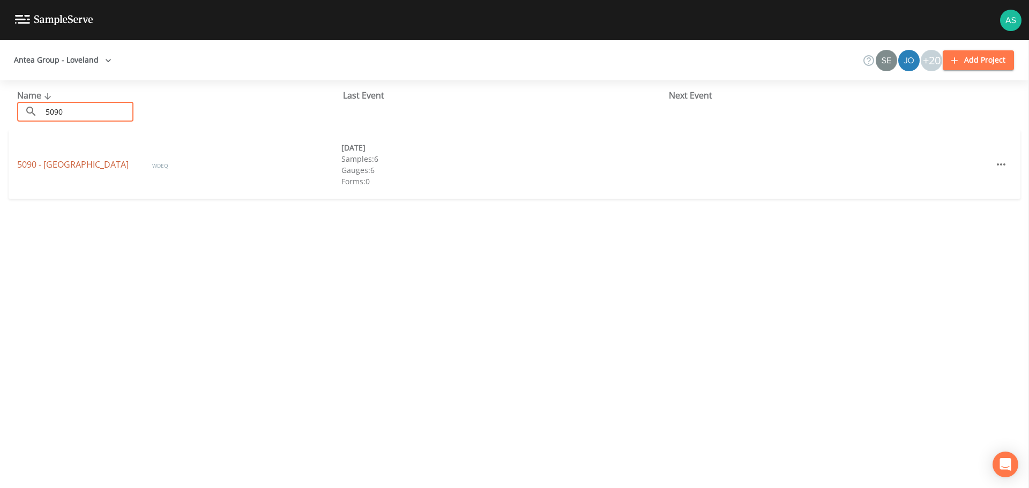
type input "5090"
click at [65, 164] on link "5090 - [GEOGRAPHIC_DATA]" at bounding box center [74, 165] width 114 height 12
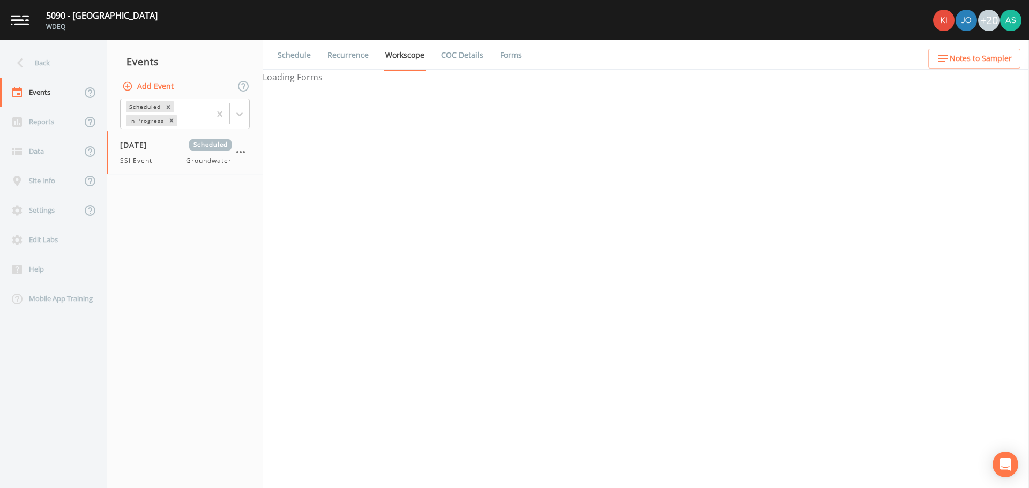
select select "0b1af911-289b-4d7b-9fdf-156f6d27a2cf"
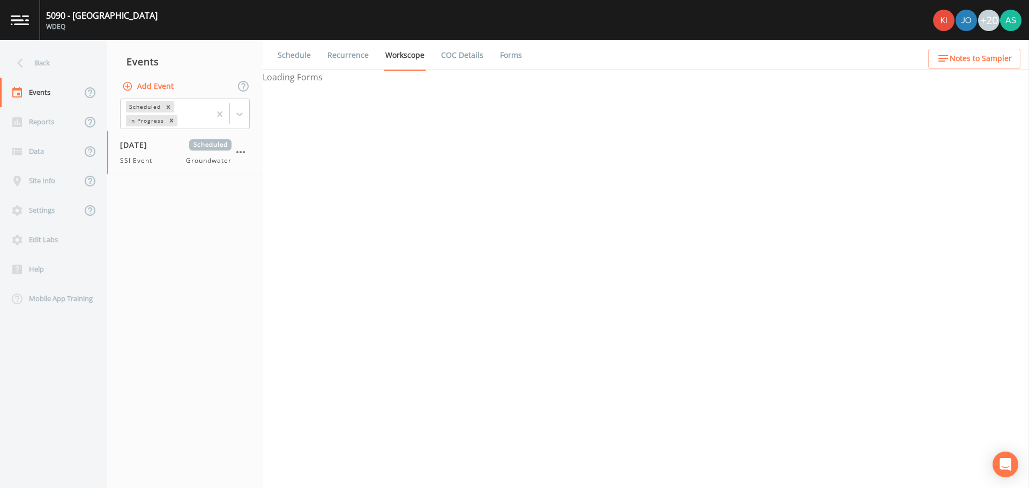
select select "0b1af911-289b-4d7b-9fdf-156f6d27a2cf"
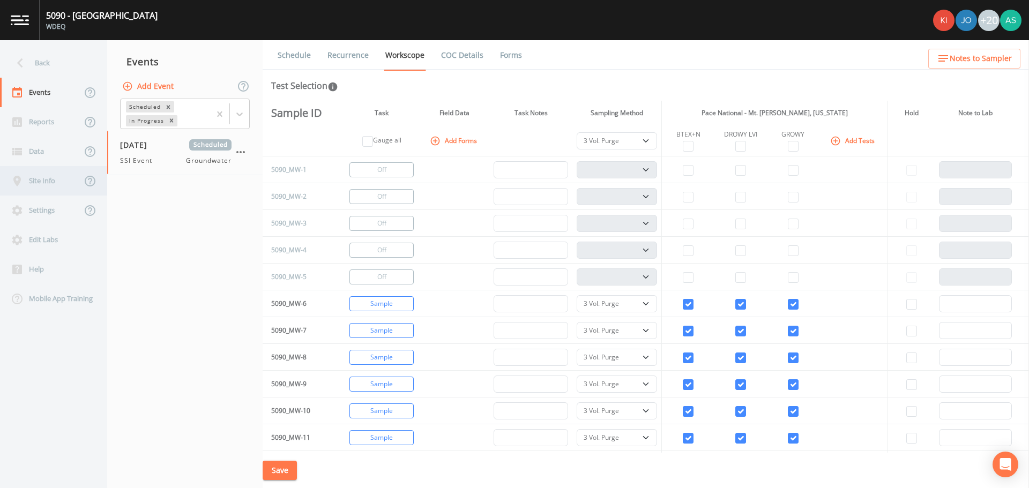
click at [39, 188] on div "Site Info" at bounding box center [40, 180] width 81 height 29
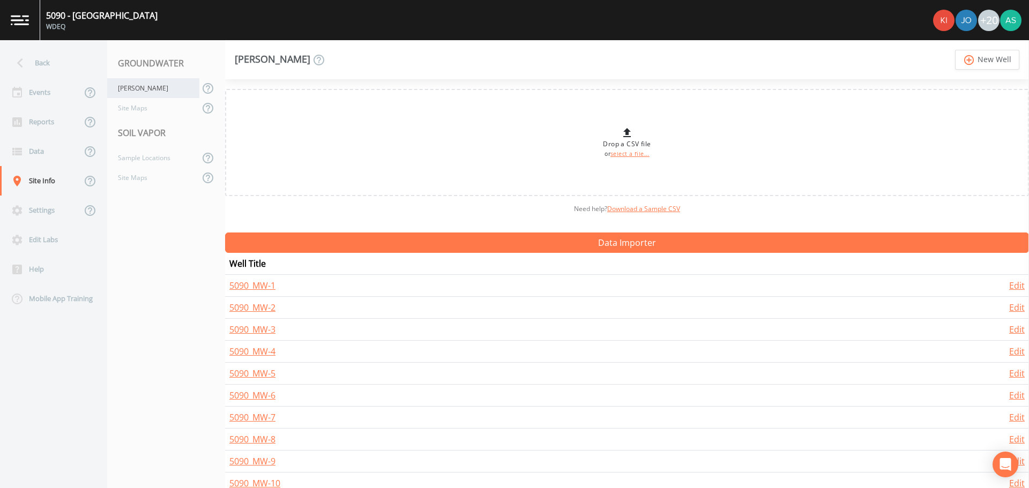
click at [141, 92] on div "[PERSON_NAME]" at bounding box center [153, 88] width 92 height 20
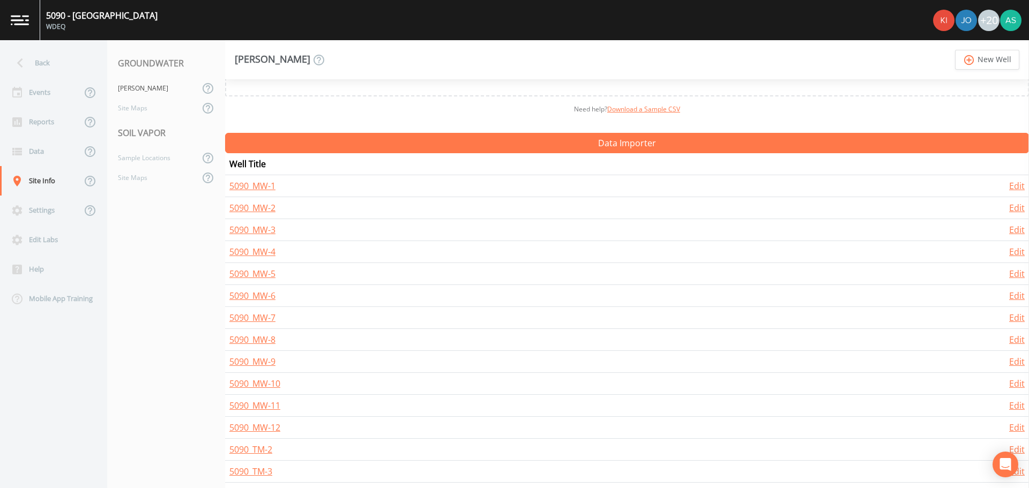
scroll to position [103, 0]
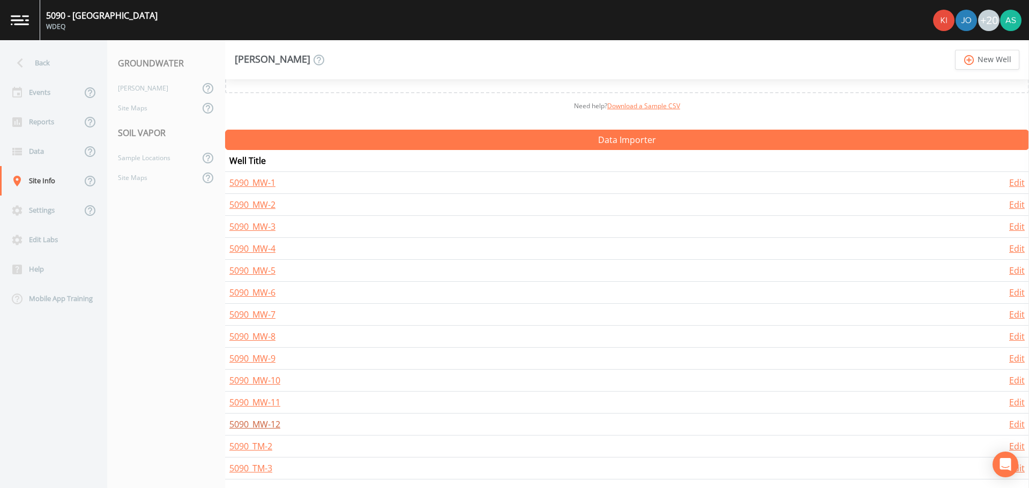
click at [264, 425] on link "5090_MW-12" at bounding box center [254, 425] width 51 height 12
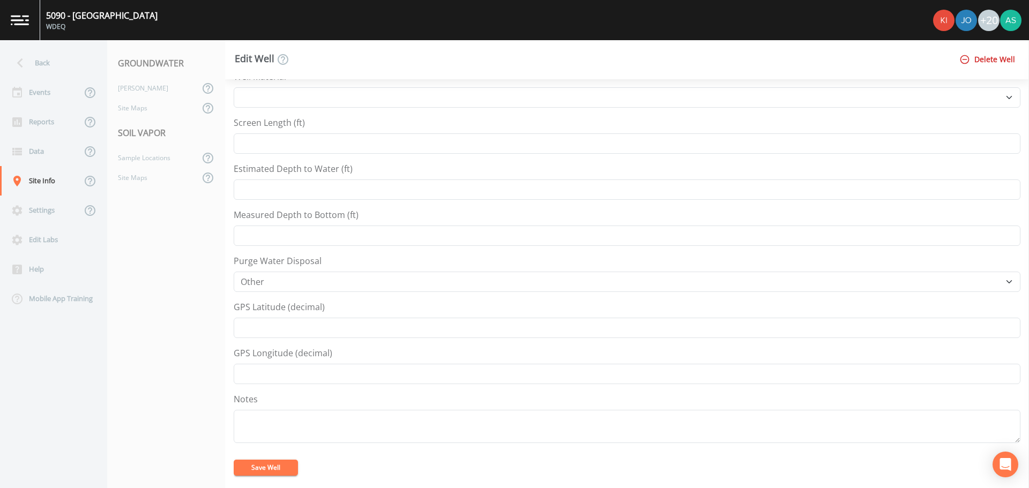
scroll to position [268, 0]
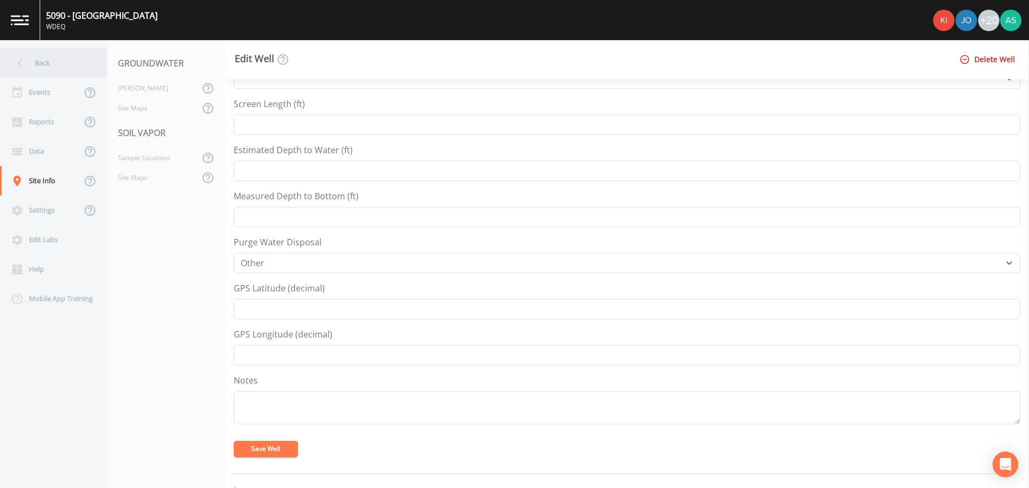
click at [53, 66] on div "Back" at bounding box center [48, 62] width 96 height 29
